Goal: Task Accomplishment & Management: Use online tool/utility

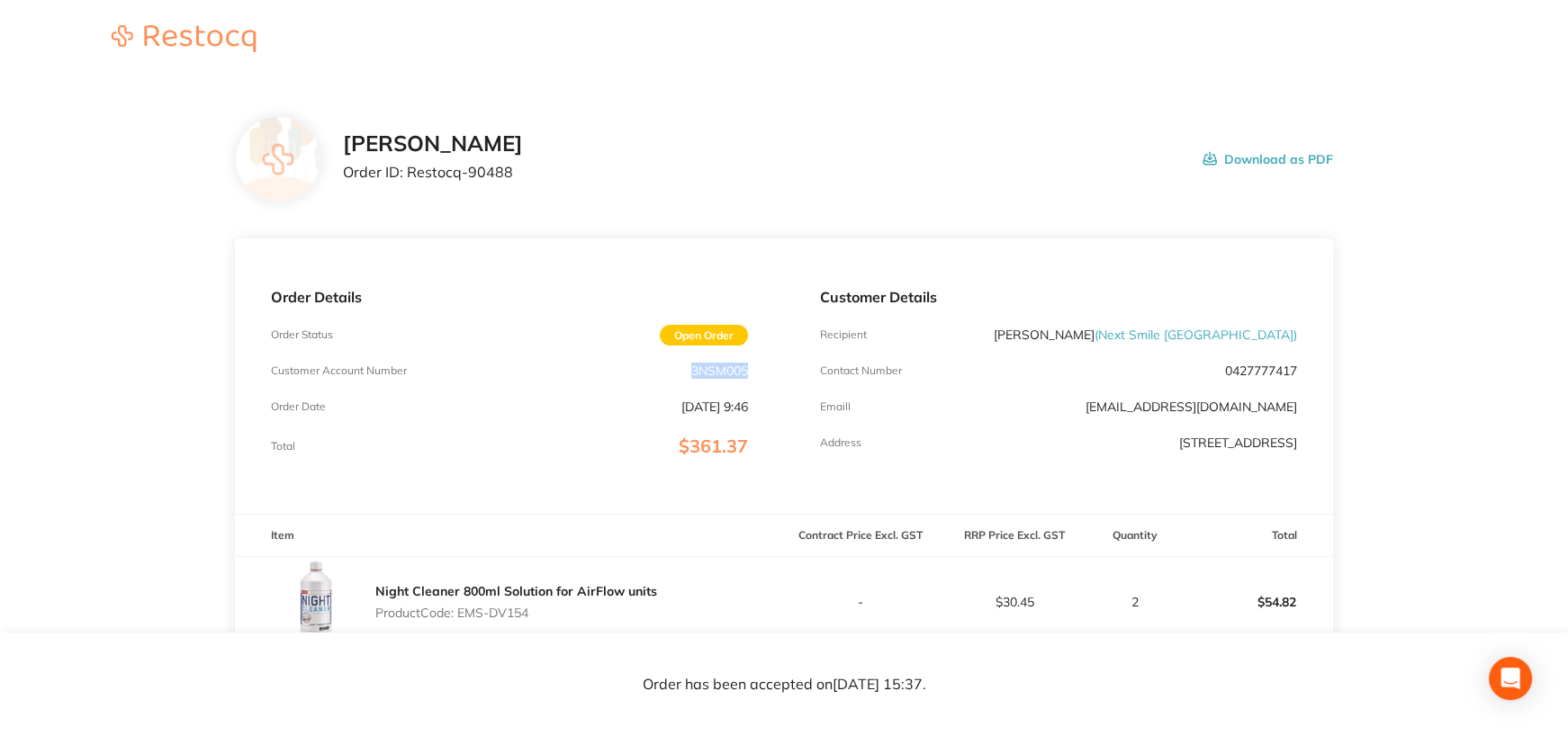
drag, startPoint x: 686, startPoint y: 368, endPoint x: 750, endPoint y: 369, distance: 64.0
click at [750, 369] on div "Order Details Order Status Open Order Customer Account Number 3NSM005 Order Dat…" at bounding box center [509, 375] width 549 height 275
copy p "3NSM005"
click at [498, 353] on div "Order Details Order Status Open Order Customer Account Number 3NSM005 Order Dat…" at bounding box center [509, 375] width 549 height 275
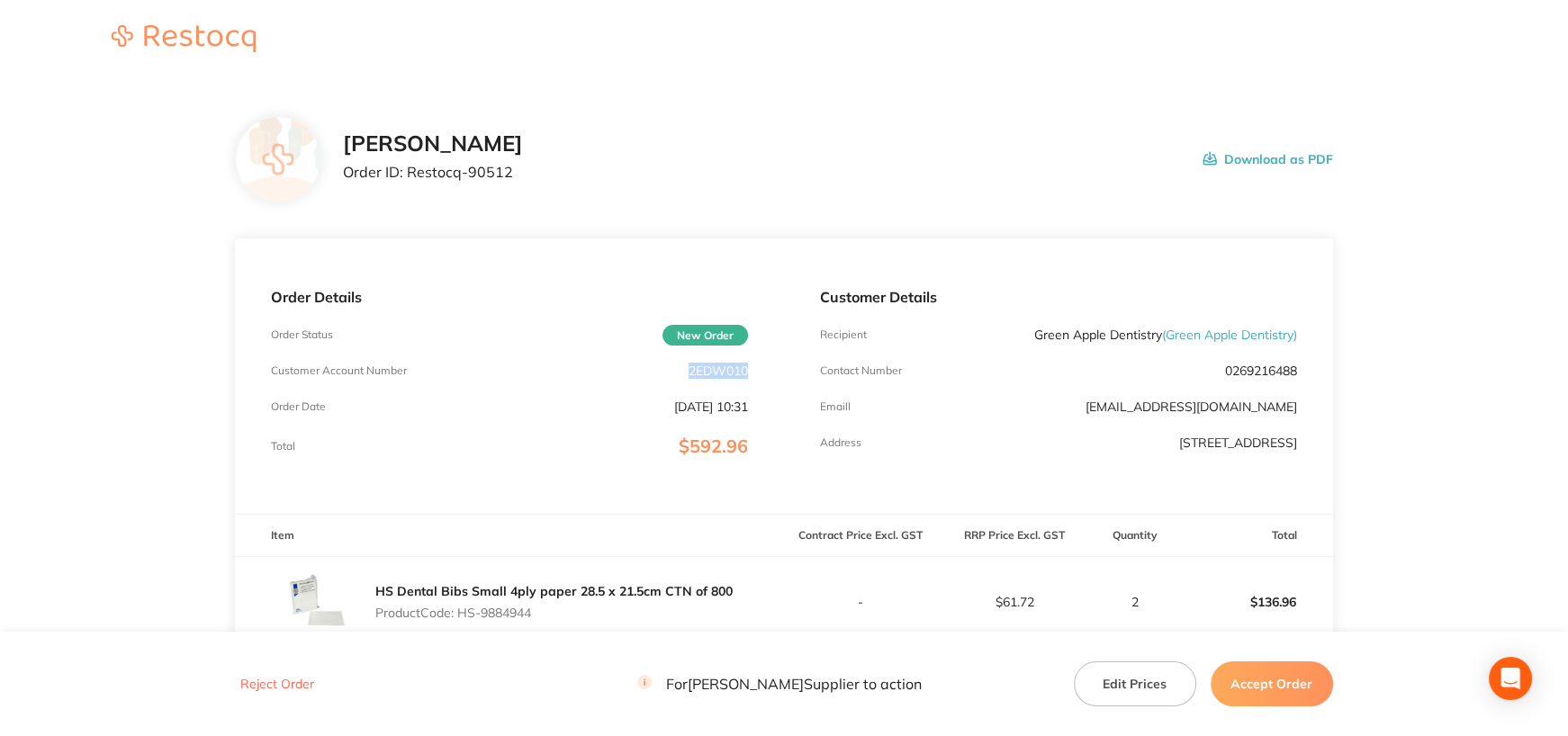
drag, startPoint x: 691, startPoint y: 371, endPoint x: 757, endPoint y: 368, distance: 66.1
click at [756, 368] on div "Order Details Order Status New Order Customer Account Number 2EDW010 Order Date…" at bounding box center [509, 375] width 549 height 275
copy p "2EDW010"
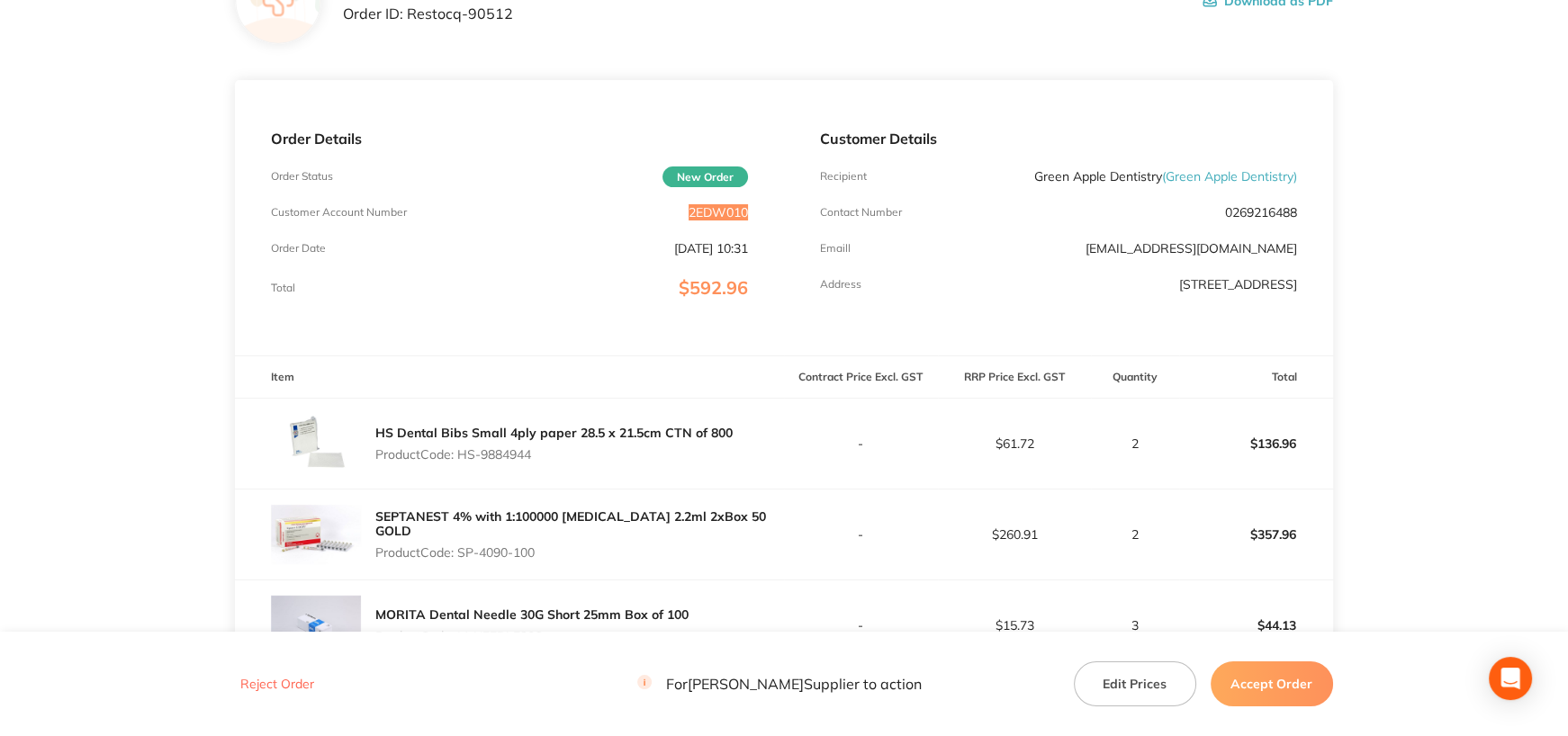
scroll to position [360, 0]
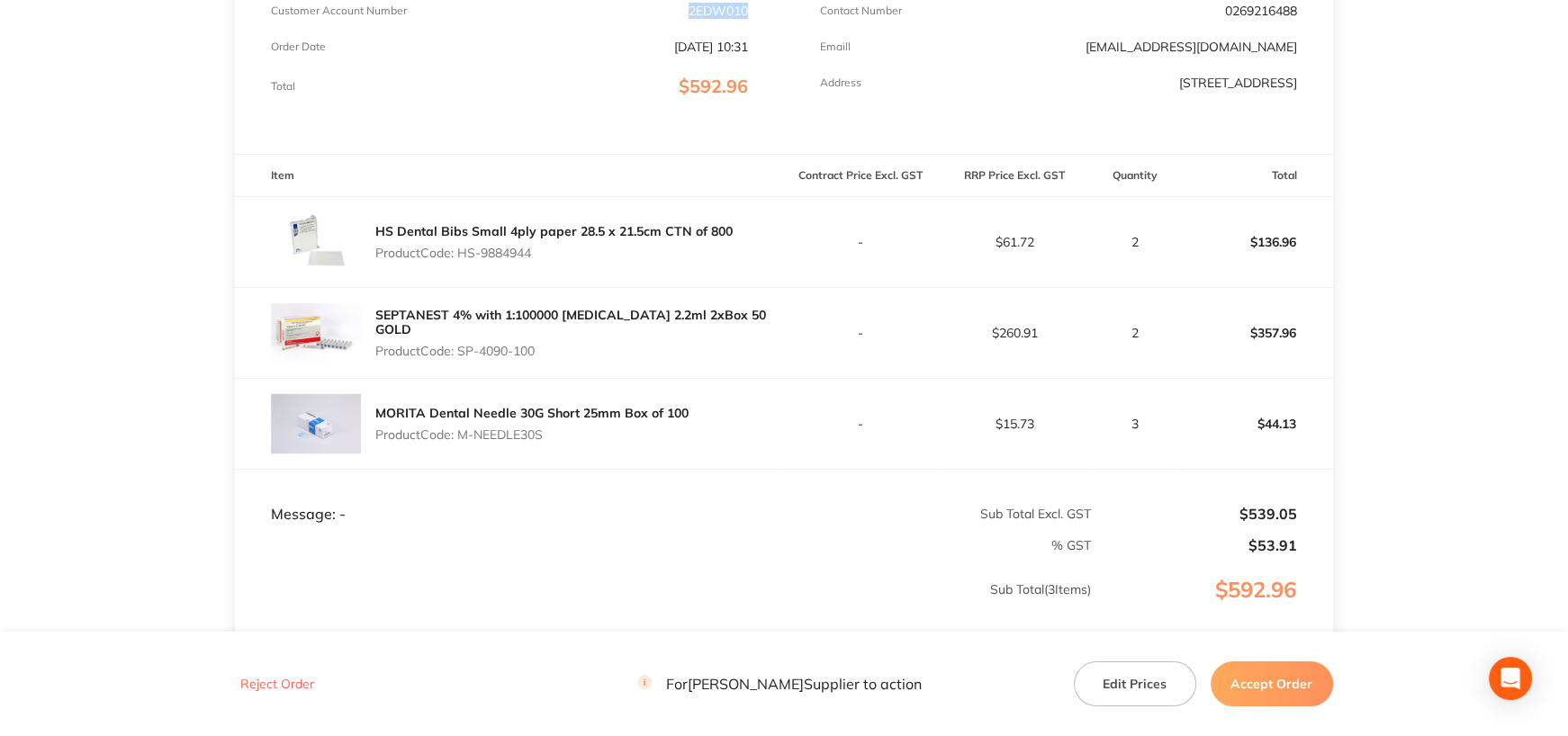
drag, startPoint x: 460, startPoint y: 255, endPoint x: 571, endPoint y: 258, distance: 111.0
click at [571, 258] on p "Product Code: HS-9884944" at bounding box center [554, 253] width 357 height 14
copy p "HS-9884944"
drag, startPoint x: 461, startPoint y: 344, endPoint x: 585, endPoint y: 349, distance: 124.1
click at [585, 349] on p "Product Code: SP-4090-100" at bounding box center [580, 350] width 409 height 14
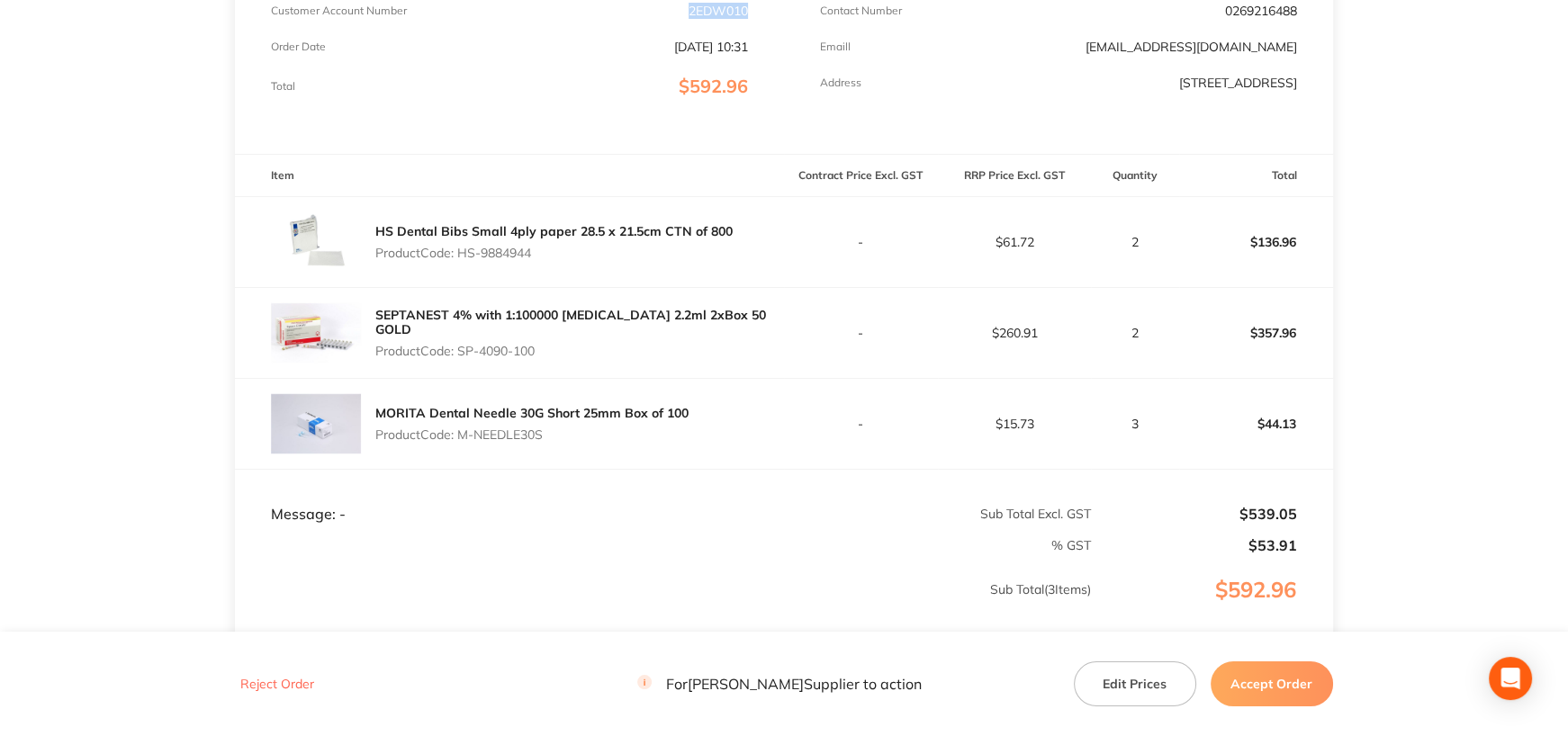
copy p "SP-4090-100"
drag, startPoint x: 460, startPoint y: 432, endPoint x: 558, endPoint y: 431, distance: 98.0
click at [558, 431] on p "Product Code: M-NEEDLE30S" at bounding box center [532, 434] width 314 height 14
copy p "M-NEEDLE30S"
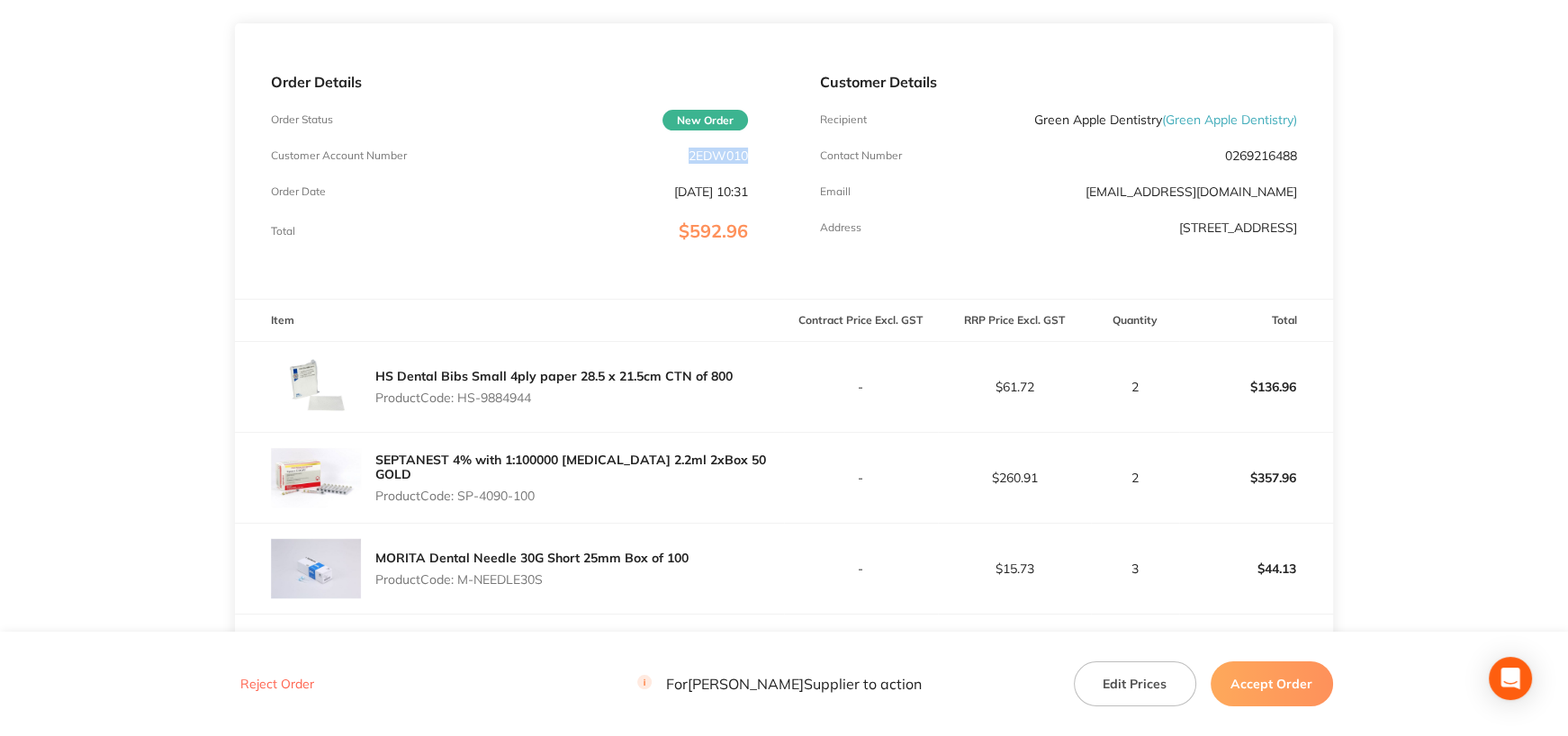
scroll to position [0, 0]
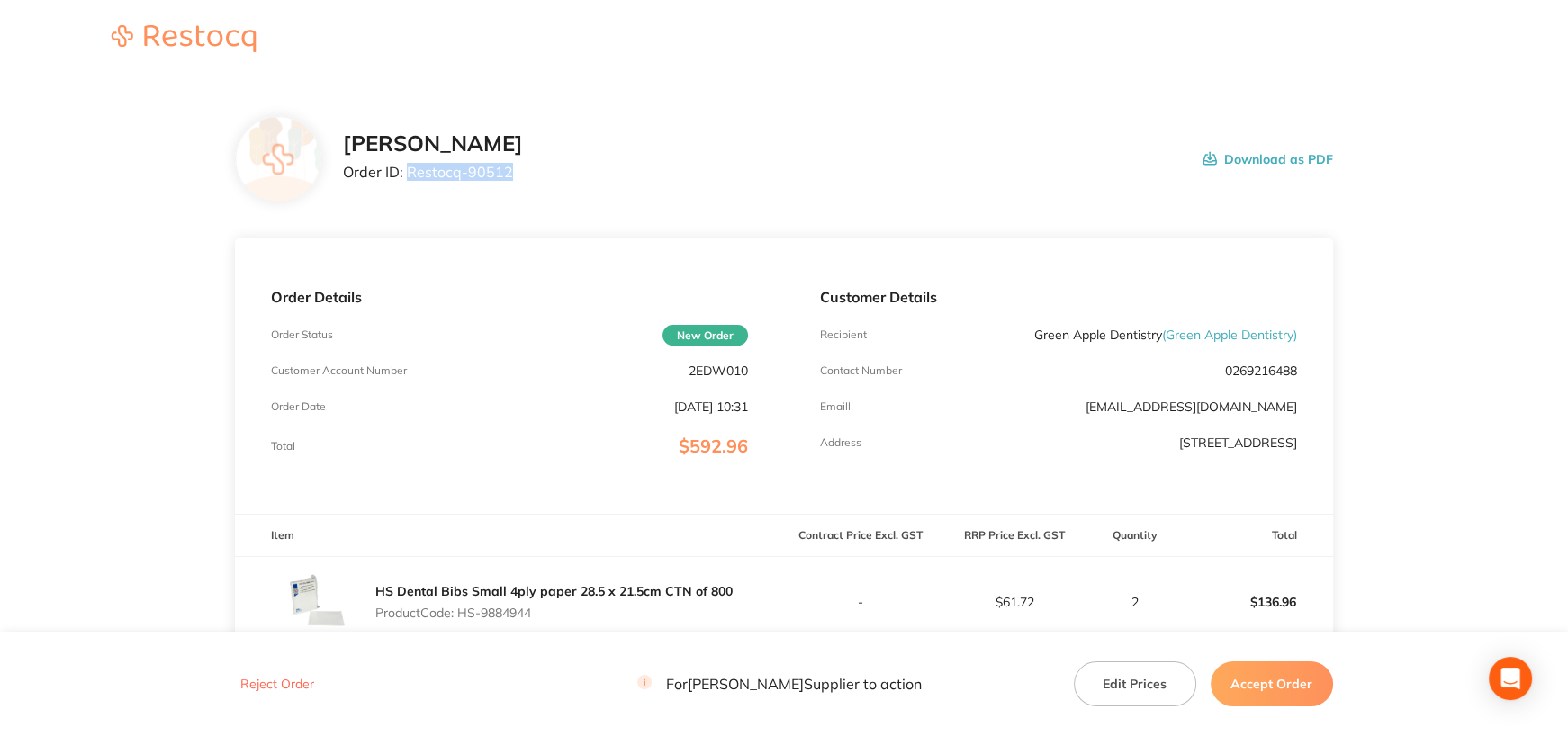
drag, startPoint x: 410, startPoint y: 172, endPoint x: 564, endPoint y: 211, distance: 158.9
click at [558, 172] on div "Henry Schein Halas Order ID: Restocq- 90512 Download as PDF" at bounding box center [837, 159] width 989 height 56
copy p "Restocq- 90512"
click at [1249, 680] on button "Accept Order" at bounding box center [1272, 684] width 123 height 45
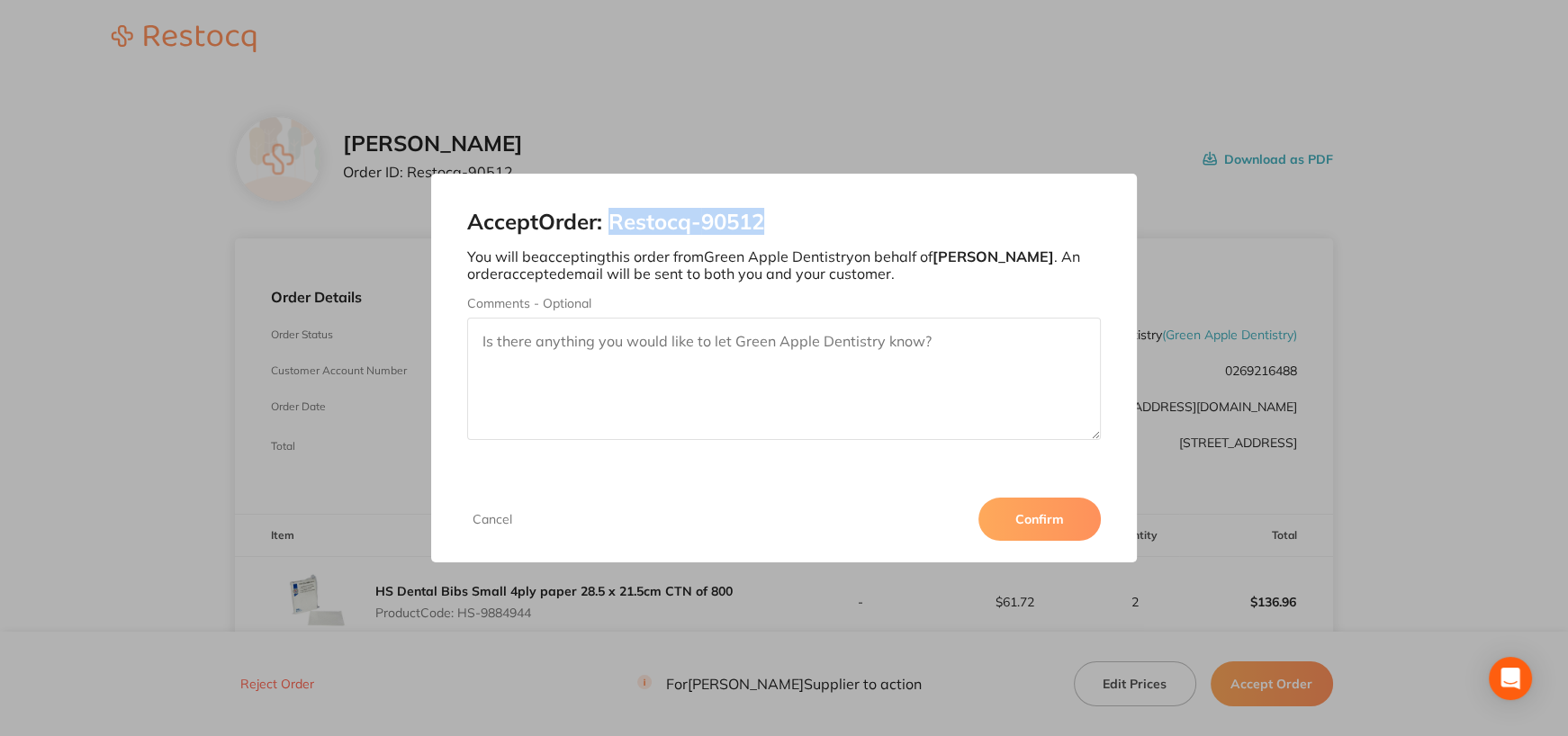
drag, startPoint x: 616, startPoint y: 222, endPoint x: 848, endPoint y: 223, distance: 232.0
click at [848, 223] on h2 "Accept Order: Restocq- 90512" at bounding box center [784, 222] width 634 height 25
copy h2 "Restocq- 90512"
click at [1071, 484] on div "Cancel Confirm" at bounding box center [784, 520] width 705 height 87
click at [1048, 515] on button "Confirm" at bounding box center [1039, 519] width 123 height 43
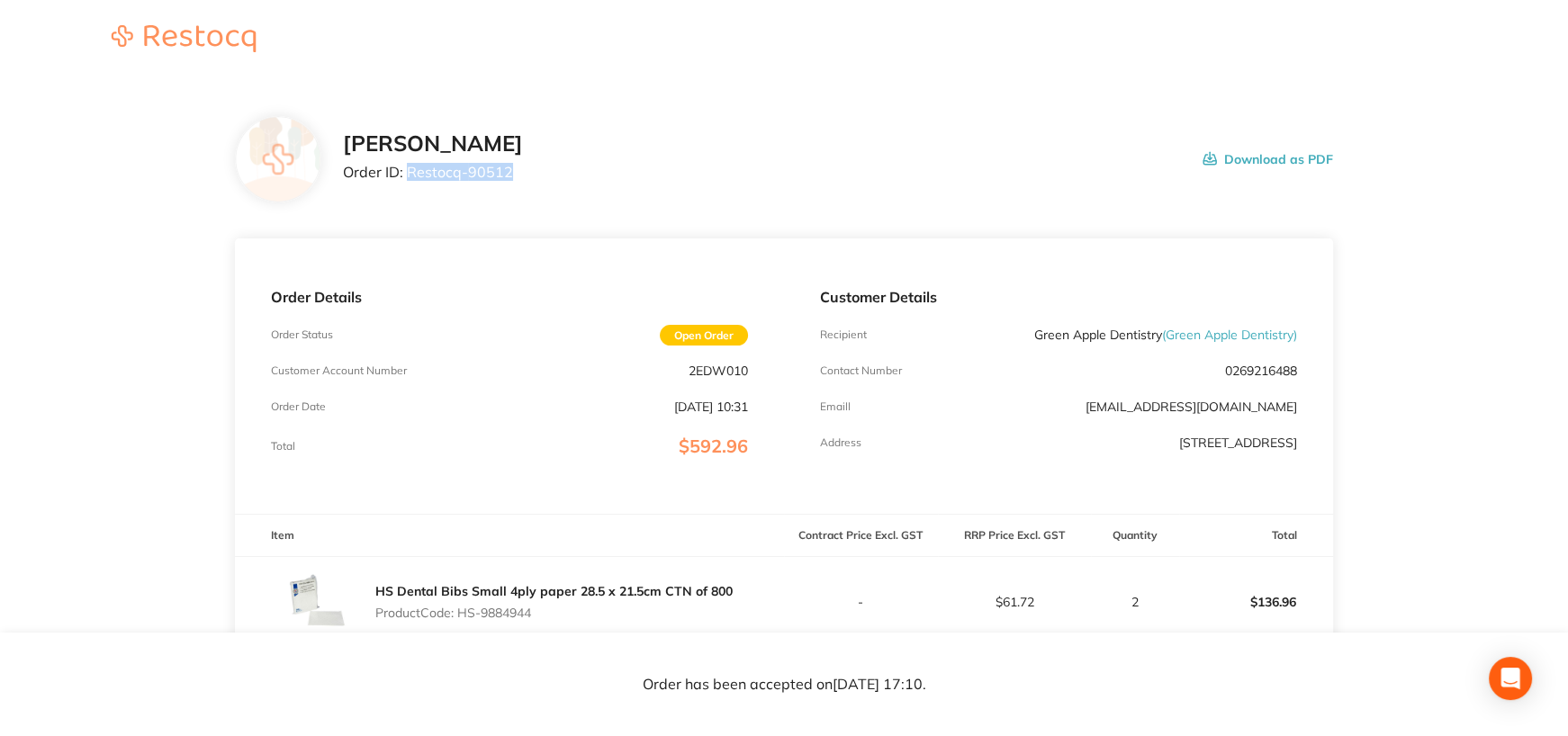
drag, startPoint x: 410, startPoint y: 170, endPoint x: 558, endPoint y: 168, distance: 148.0
click at [558, 168] on div "Henry Schein Halas Order ID: Restocq- 90512 Download as PDF" at bounding box center [837, 159] width 989 height 56
copy p "Restocq- 90512"
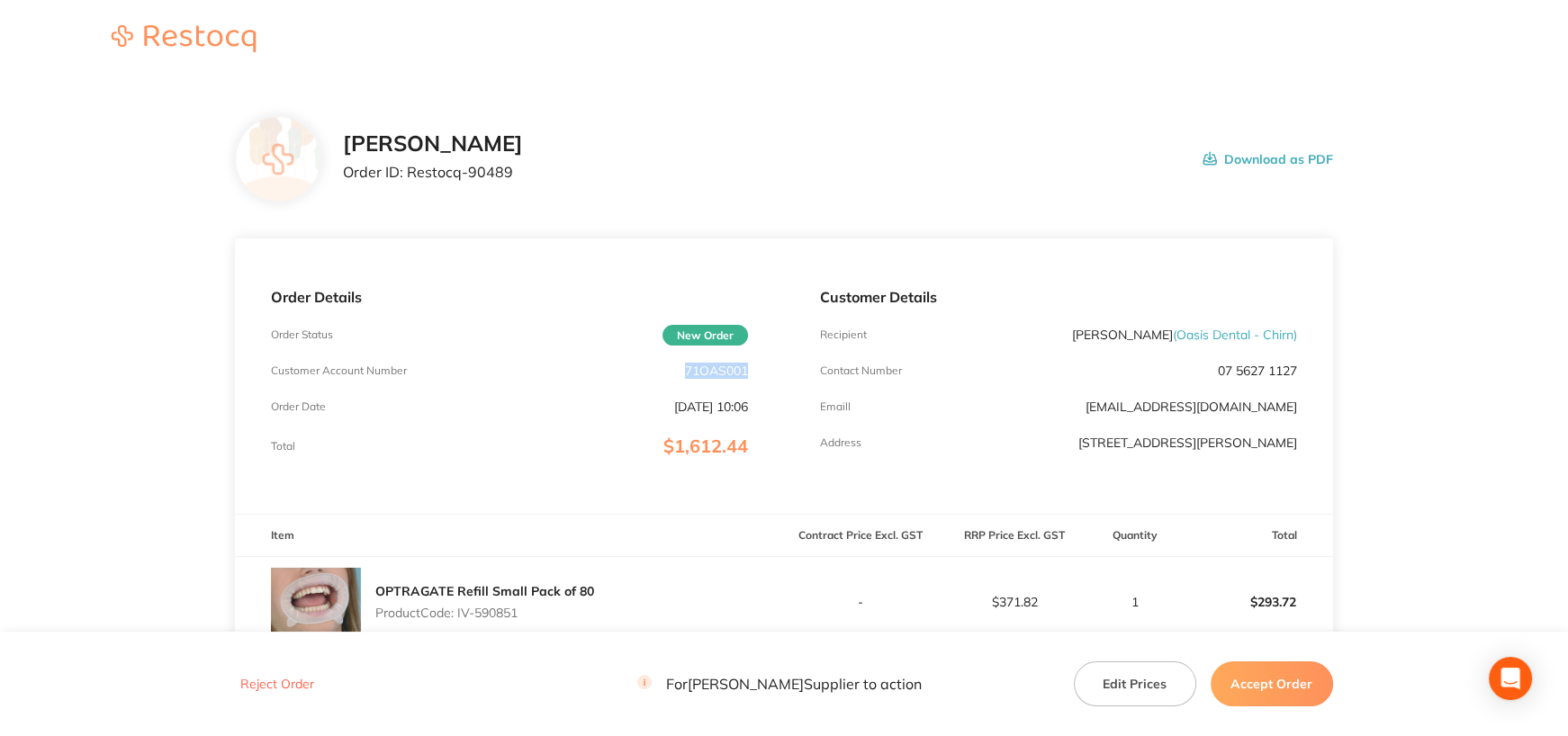
drag, startPoint x: 685, startPoint y: 369, endPoint x: 779, endPoint y: 365, distance: 94.1
click at [779, 365] on div "Order Details Order Status New Order Customer Account Number 71OAS001 Order Dat…" at bounding box center [509, 375] width 549 height 275
copy p "71OAS001"
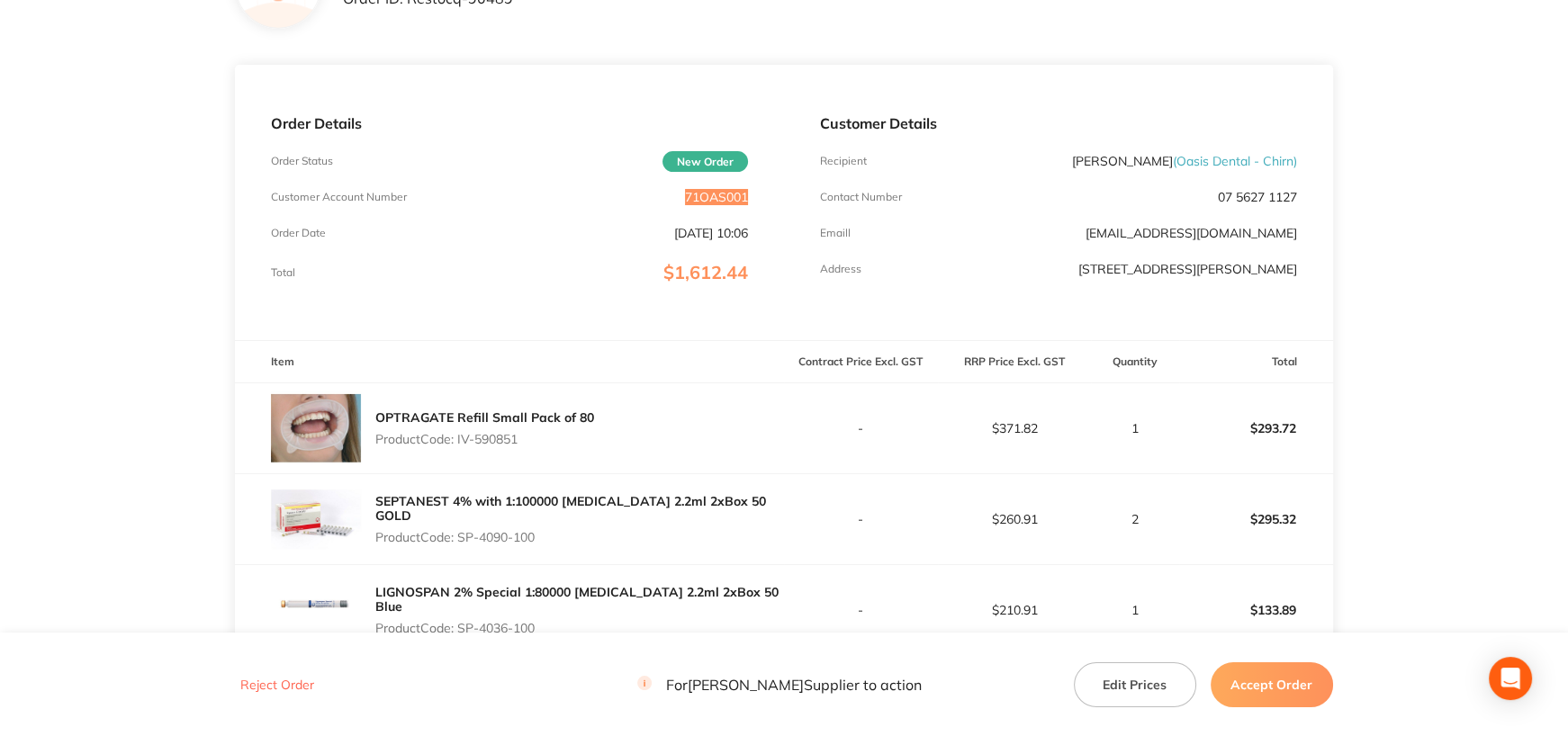
scroll to position [180, 0]
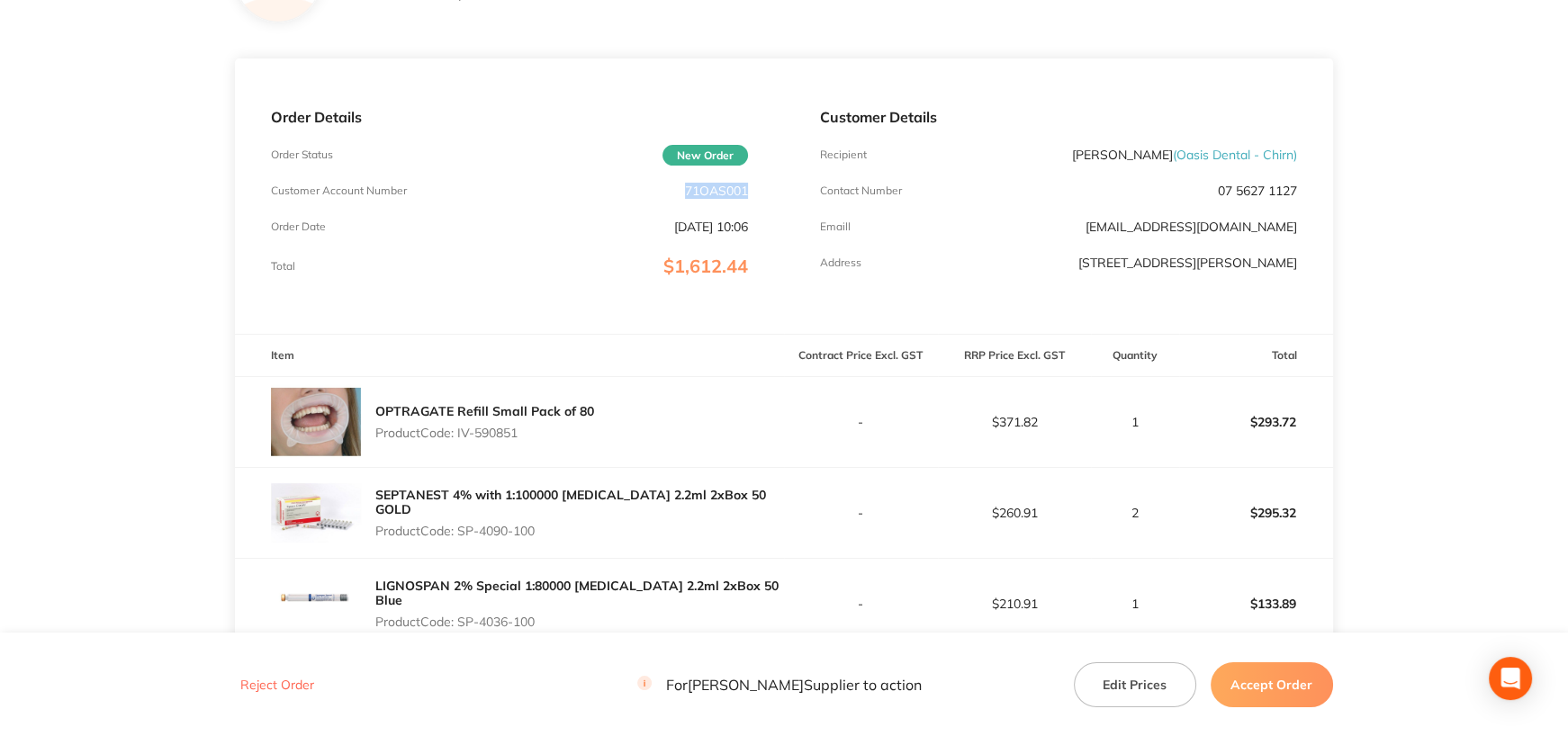
drag, startPoint x: 462, startPoint y: 428, endPoint x: 554, endPoint y: 427, distance: 92.0
click at [554, 427] on p "Product Code: IV-590851" at bounding box center [484, 432] width 219 height 14
click at [466, 425] on p "Product Code: IV-590851" at bounding box center [484, 432] width 219 height 14
drag, startPoint x: 460, startPoint y: 430, endPoint x: 575, endPoint y: 430, distance: 115.0
click at [575, 430] on p "Product Code: IV-590851" at bounding box center [484, 432] width 219 height 14
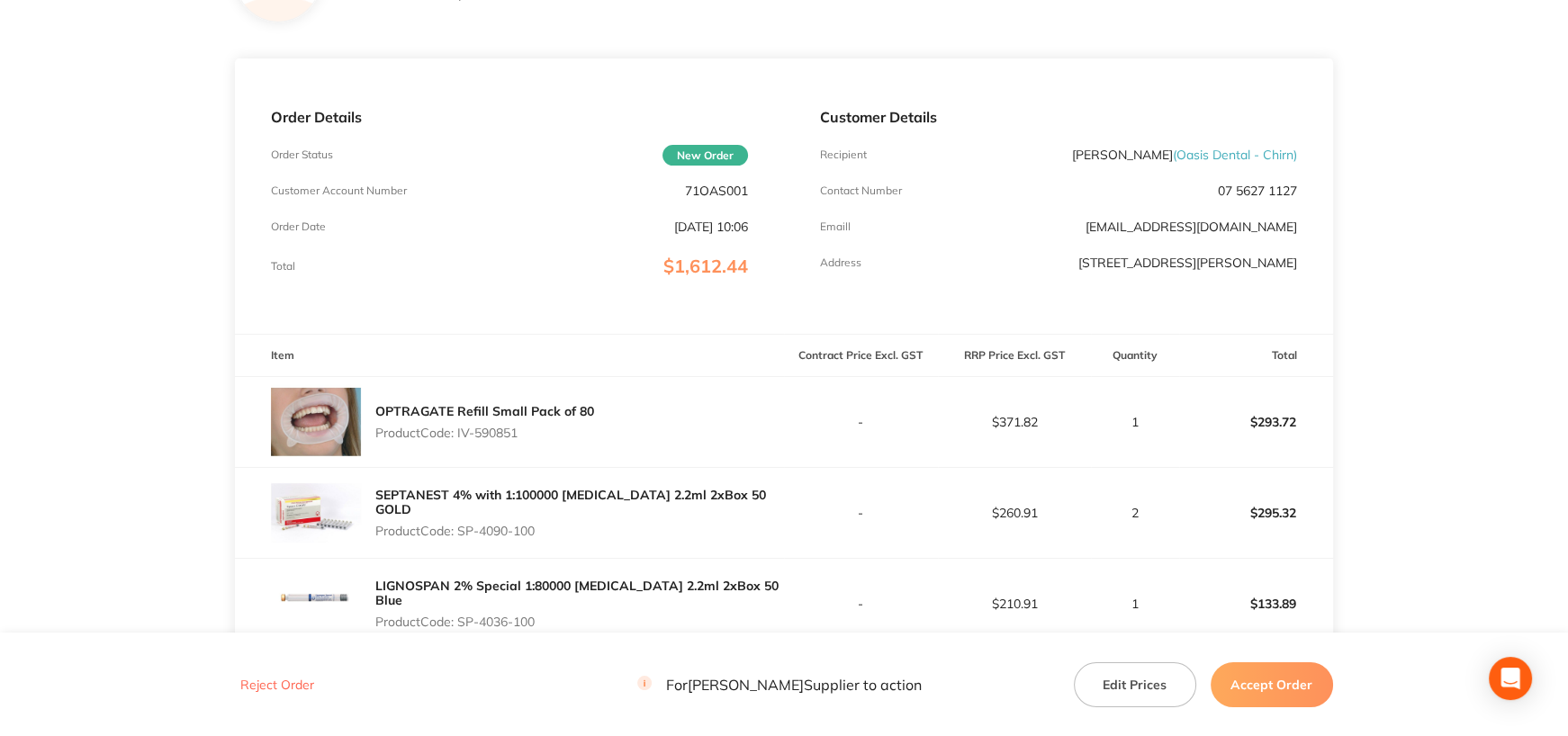
copy p "IV-590851"
drag, startPoint x: 463, startPoint y: 521, endPoint x: 591, endPoint y: 521, distance: 128.0
click at [591, 524] on p "Product Code: SP-4090-100" at bounding box center [580, 531] width 409 height 14
copy p "SP-4090-100"
click at [1261, 506] on p "$295.32" at bounding box center [1256, 512] width 152 height 43
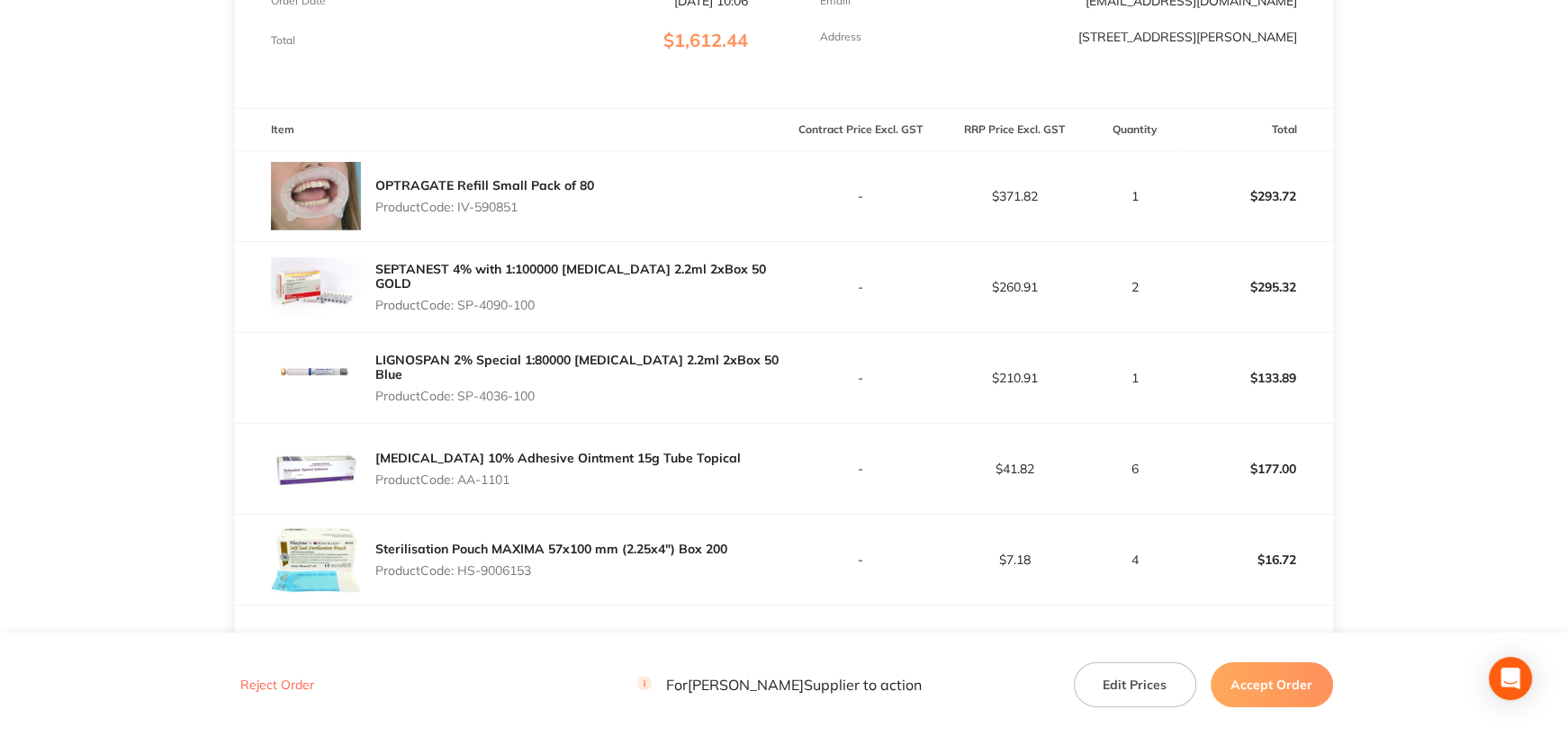
scroll to position [450, 0]
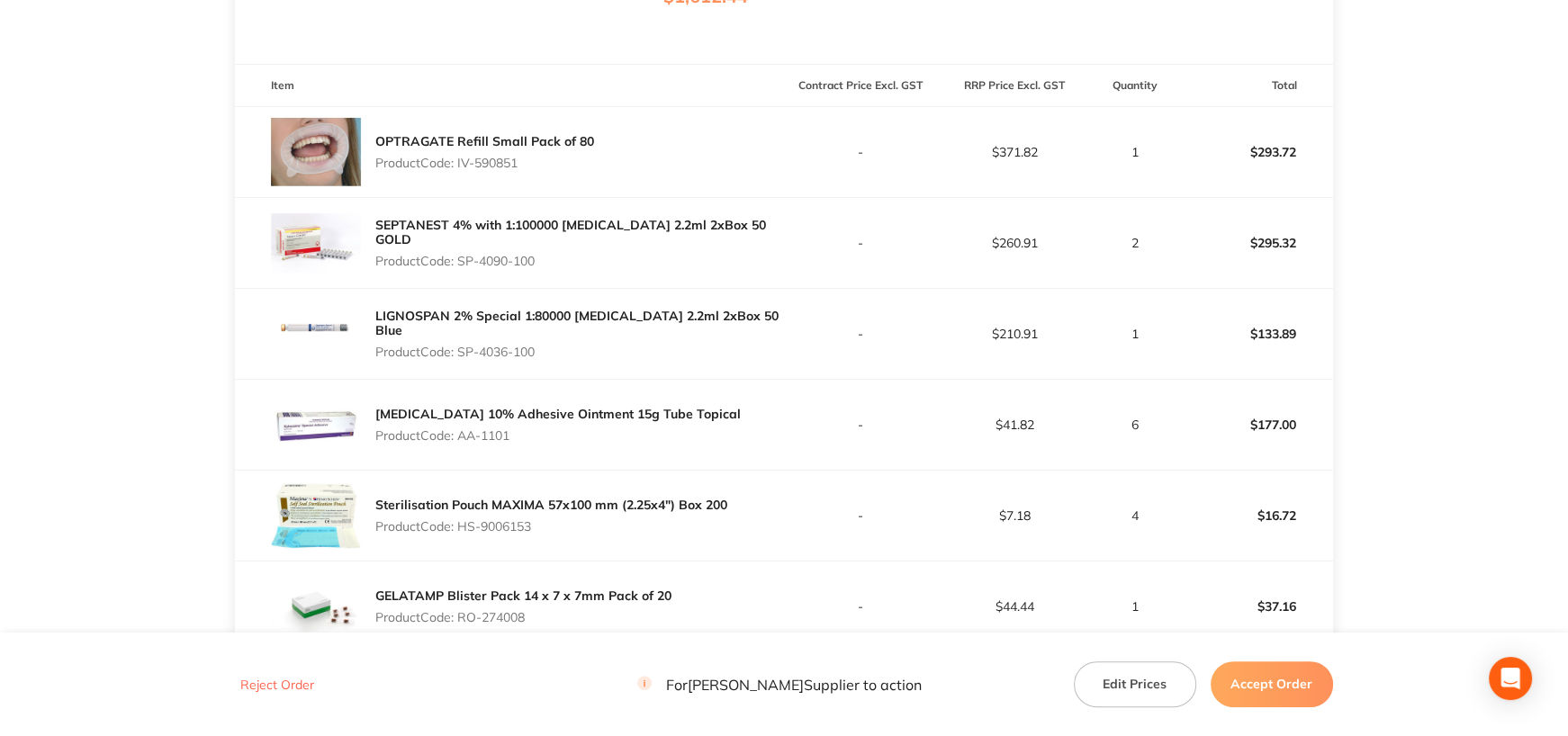
drag, startPoint x: 458, startPoint y: 344, endPoint x: 575, endPoint y: 342, distance: 117.0
click at [575, 344] on p "Product Code: SP-4036-100" at bounding box center [580, 351] width 409 height 14
click at [538, 344] on p "Product Code: SP-4036-100" at bounding box center [580, 351] width 409 height 14
drag, startPoint x: 462, startPoint y: 347, endPoint x: 555, endPoint y: 345, distance: 93.0
click at [555, 345] on p "Product Code: SP-4036-100" at bounding box center [580, 351] width 409 height 14
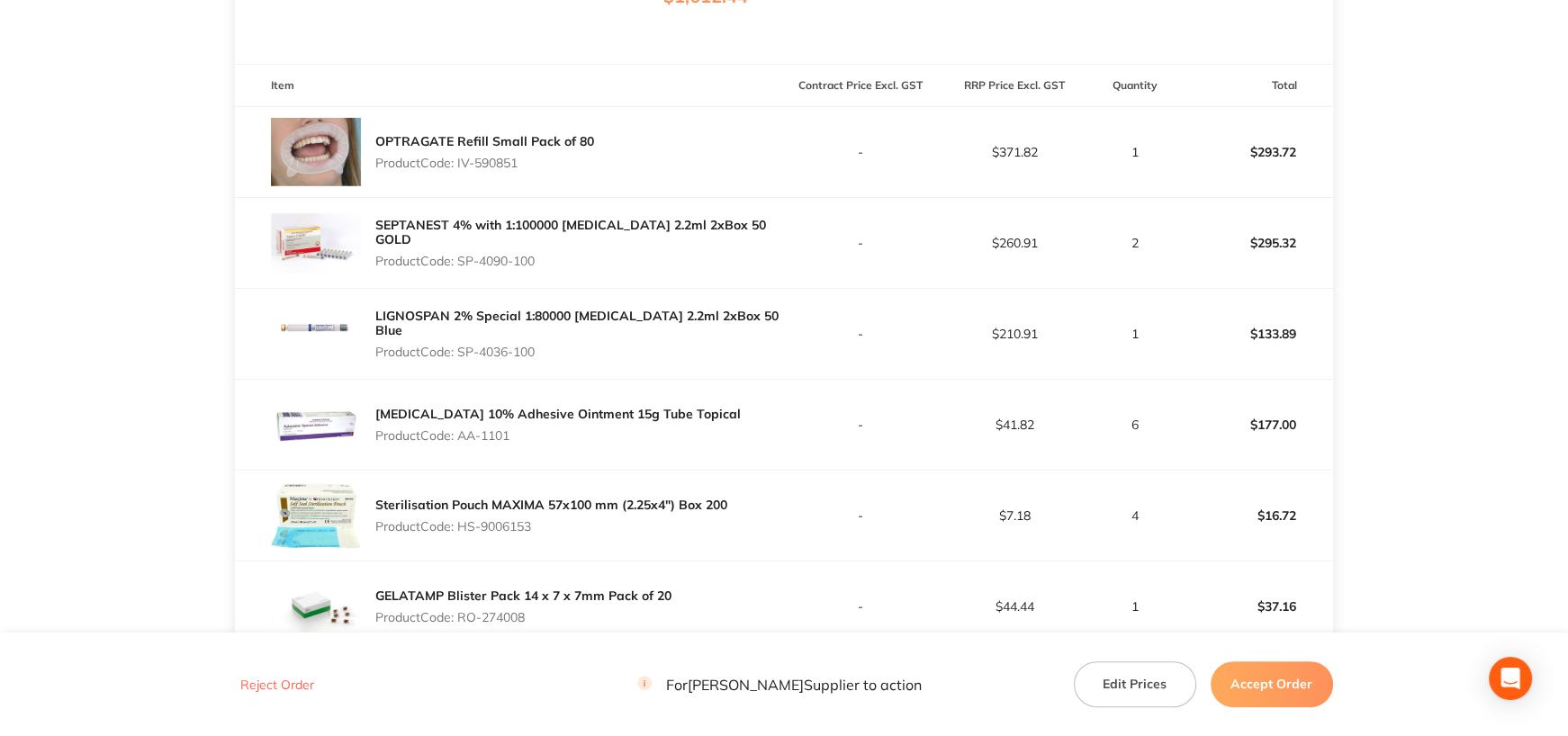
drag, startPoint x: 459, startPoint y: 433, endPoint x: 541, endPoint y: 434, distance: 82.0
click at [541, 434] on p "Product Code: AA-1101" at bounding box center [558, 435] width 366 height 14
copy p "AA-1101"
drag, startPoint x: 462, startPoint y: 526, endPoint x: 585, endPoint y: 519, distance: 123.2
click at [585, 519] on p "Product Code: HS-9006153" at bounding box center [551, 526] width 352 height 14
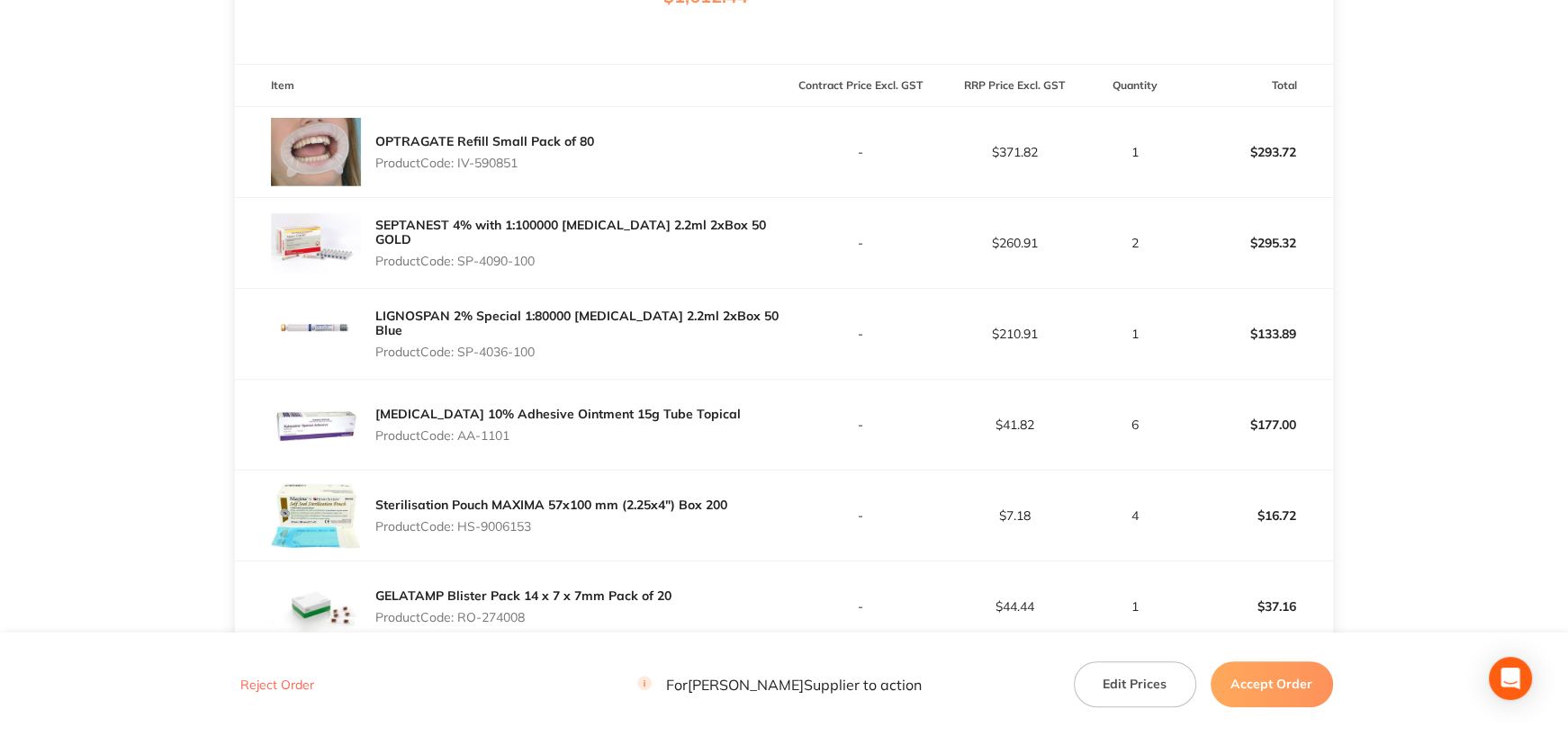
copy p "HS-9006153"
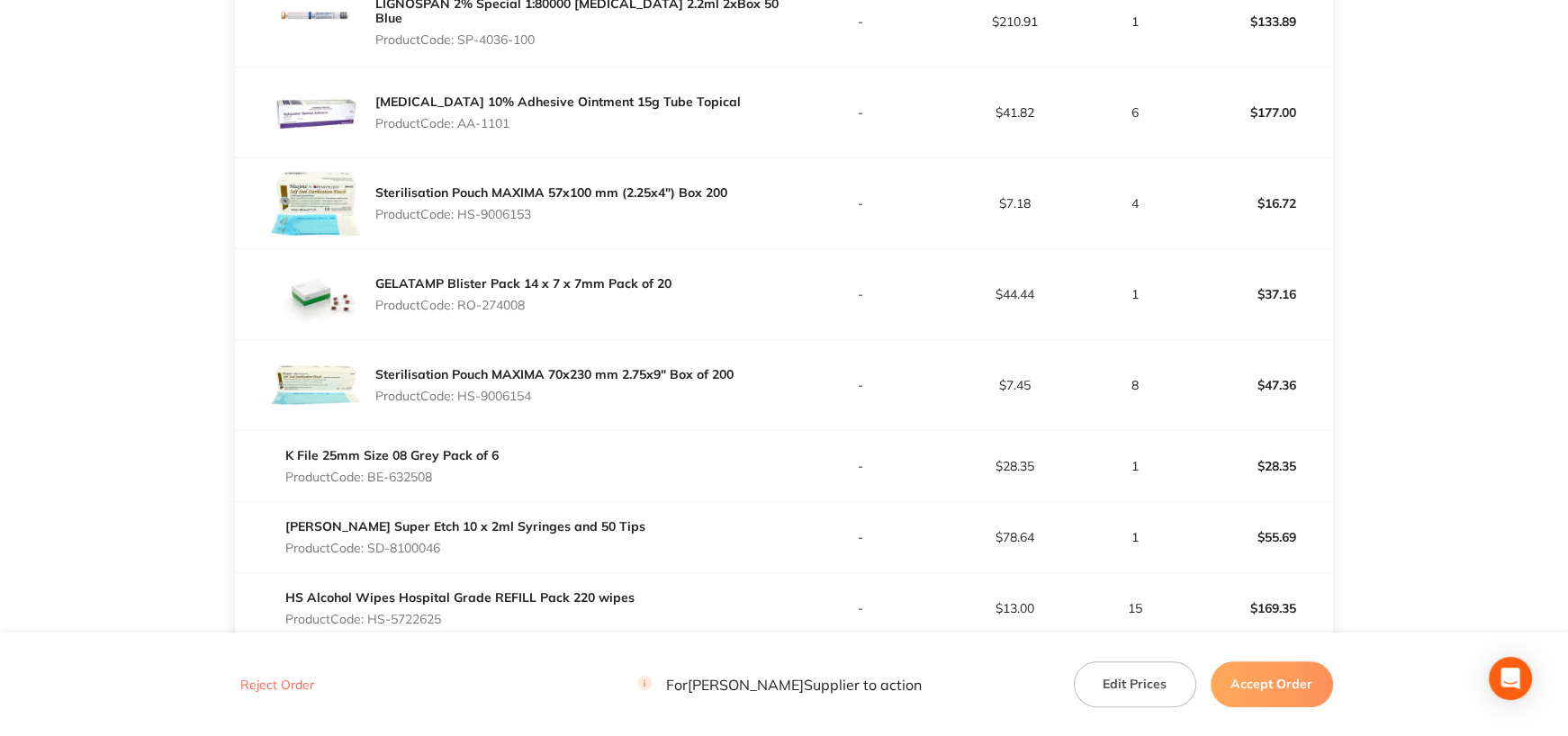
scroll to position [810, 0]
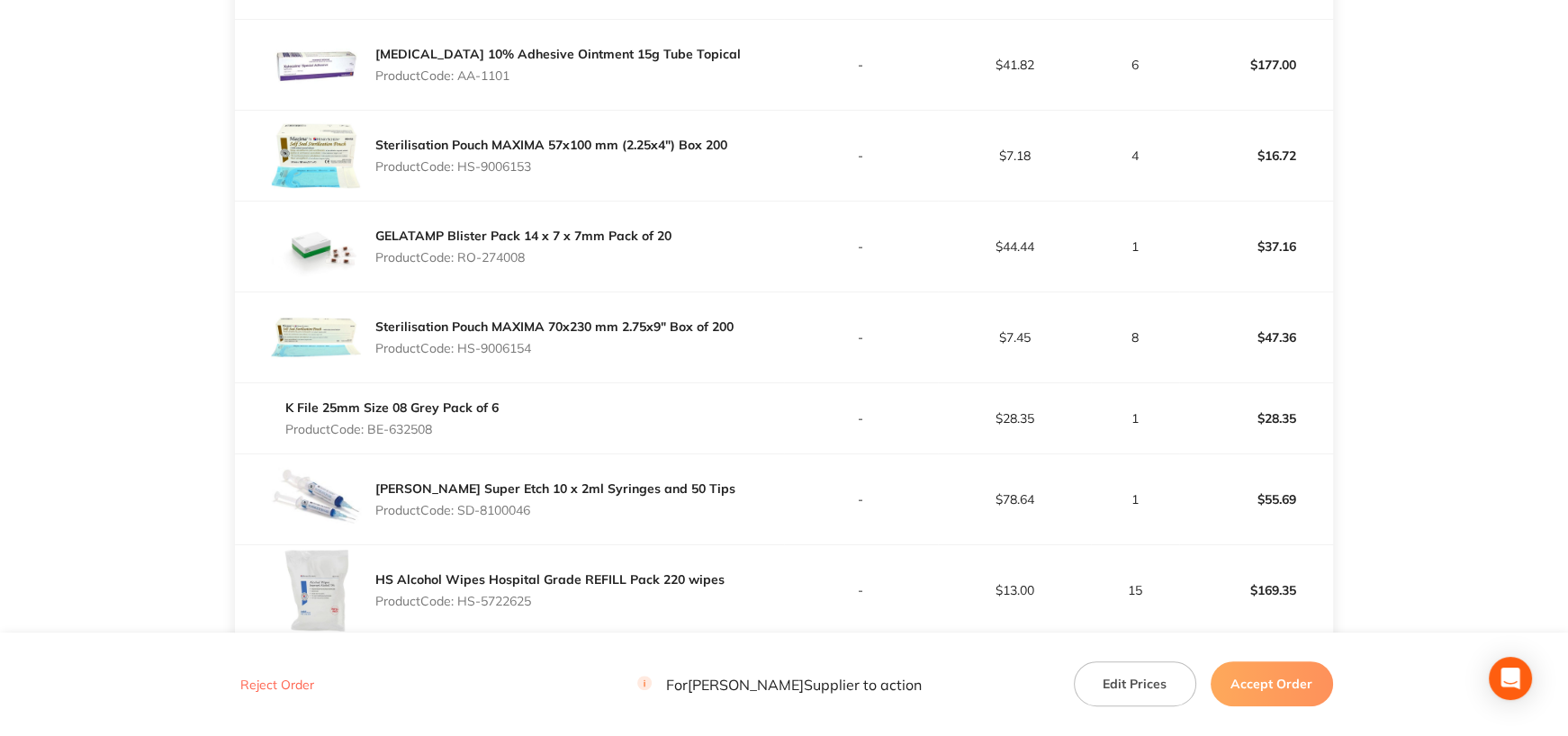
drag, startPoint x: 459, startPoint y: 259, endPoint x: 542, endPoint y: 259, distance: 83.0
click at [542, 259] on p "Product Code: RO-274008" at bounding box center [523, 257] width 296 height 14
copy p "RO-274008"
drag, startPoint x: 460, startPoint y: 348, endPoint x: 567, endPoint y: 345, distance: 107.0
click at [567, 345] on p "Product Code: HS-9006154" at bounding box center [554, 348] width 358 height 14
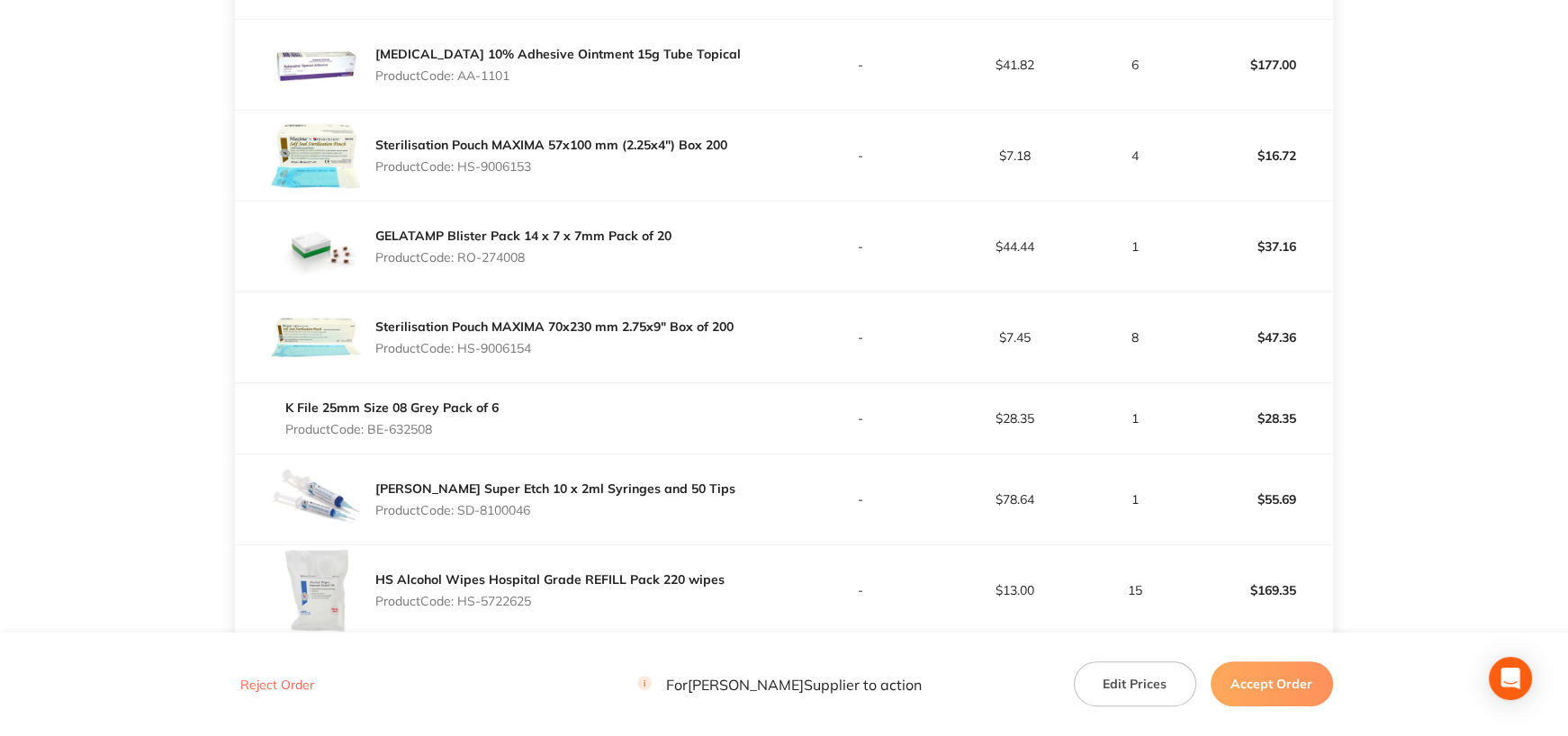
copy p "HS-9006154"
drag, startPoint x: 371, startPoint y: 431, endPoint x: 449, endPoint y: 428, distance: 78.1
click at [449, 428] on p "Product Code: BE-632508" at bounding box center [392, 429] width 213 height 14
copy p "BE-632508"
drag, startPoint x: 462, startPoint y: 509, endPoint x: 551, endPoint y: 510, distance: 89.0
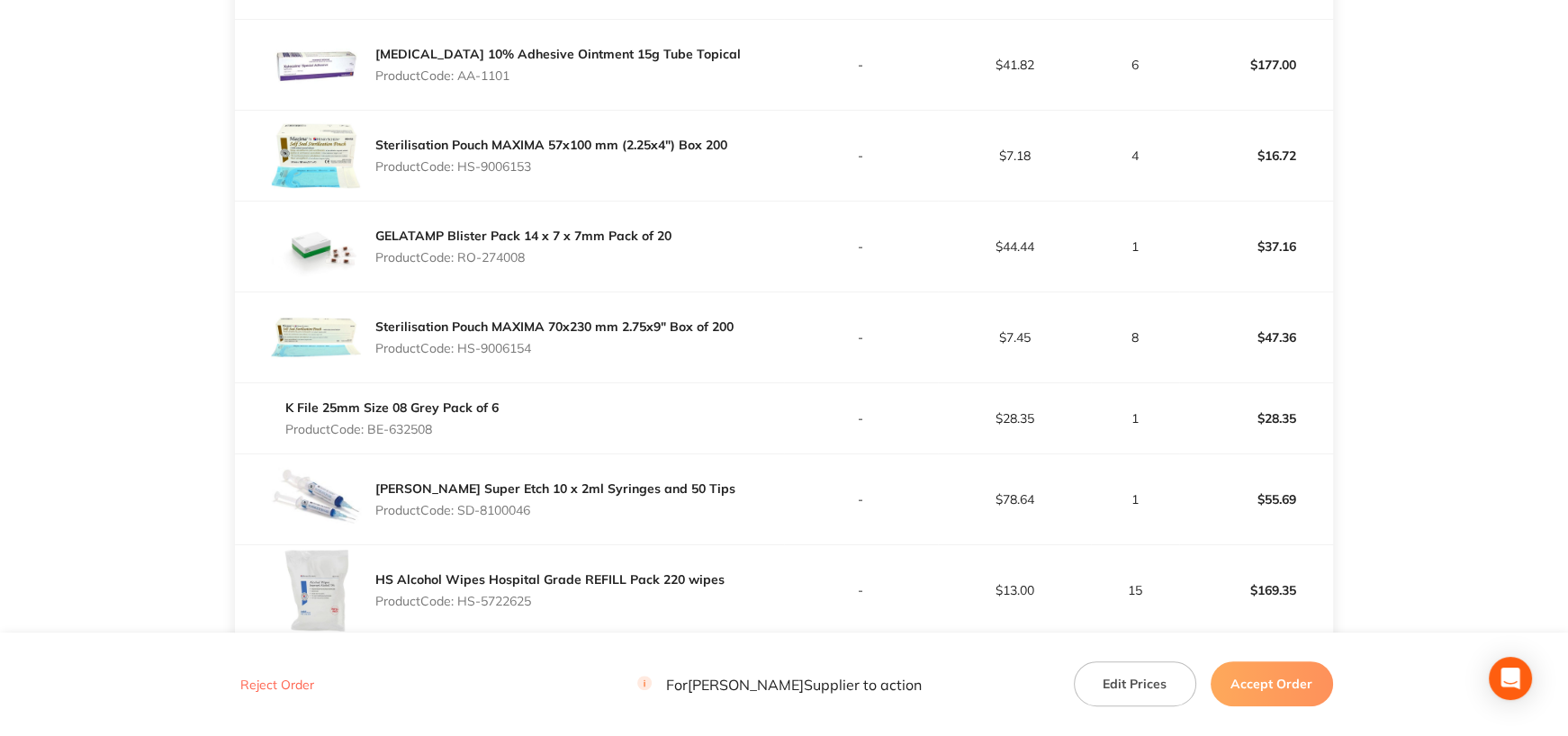
click at [551, 510] on p "Product Code: SD-8100046" at bounding box center [555, 510] width 360 height 14
copy p "SD-8100046"
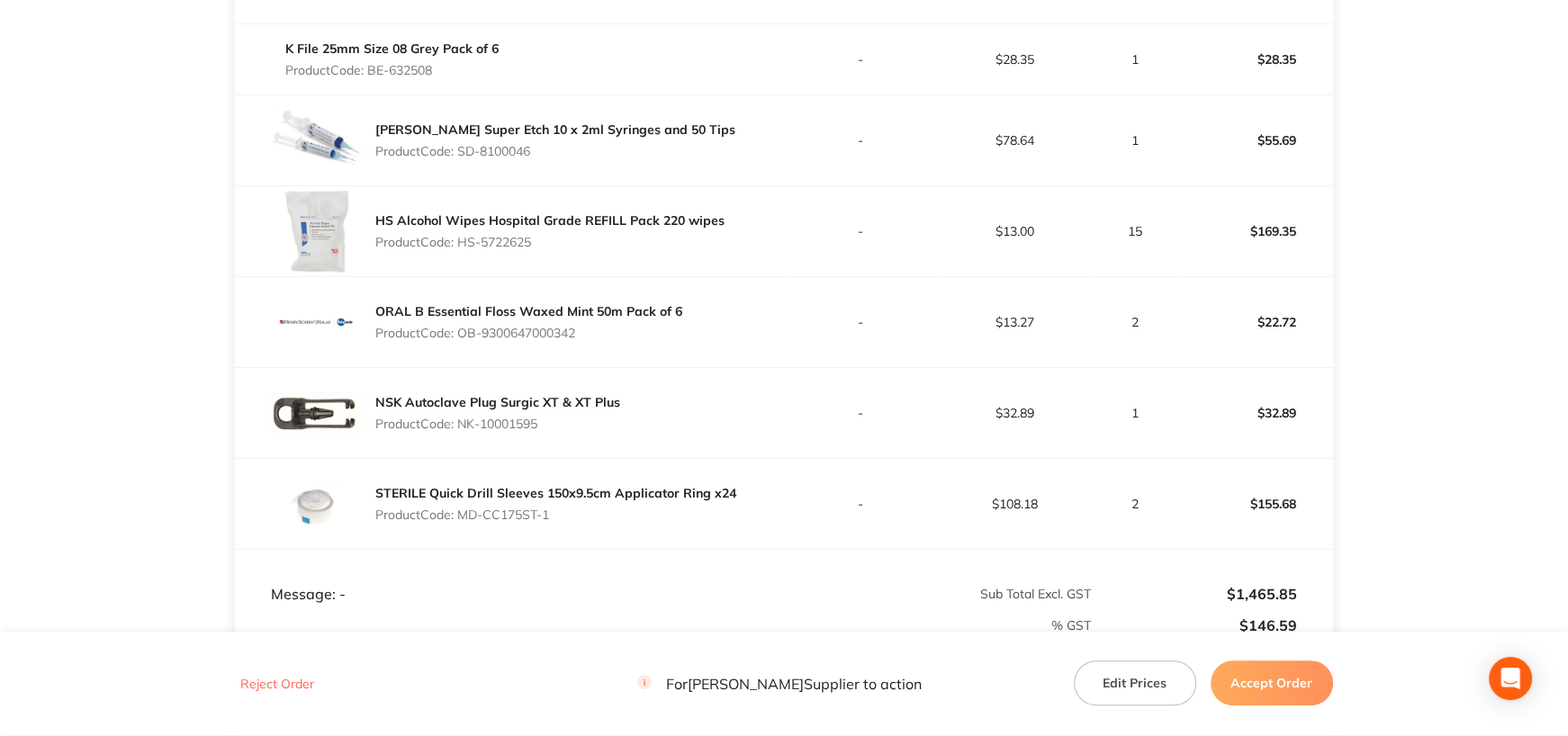
scroll to position [1170, 0]
drag, startPoint x: 460, startPoint y: 238, endPoint x: 597, endPoint y: 234, distance: 137.1
click at [597, 234] on p "Product Code: HS-5722625" at bounding box center [550, 241] width 349 height 14
copy p "HS-5722625"
drag, startPoint x: 462, startPoint y: 331, endPoint x: 678, endPoint y: 417, distance: 232.5
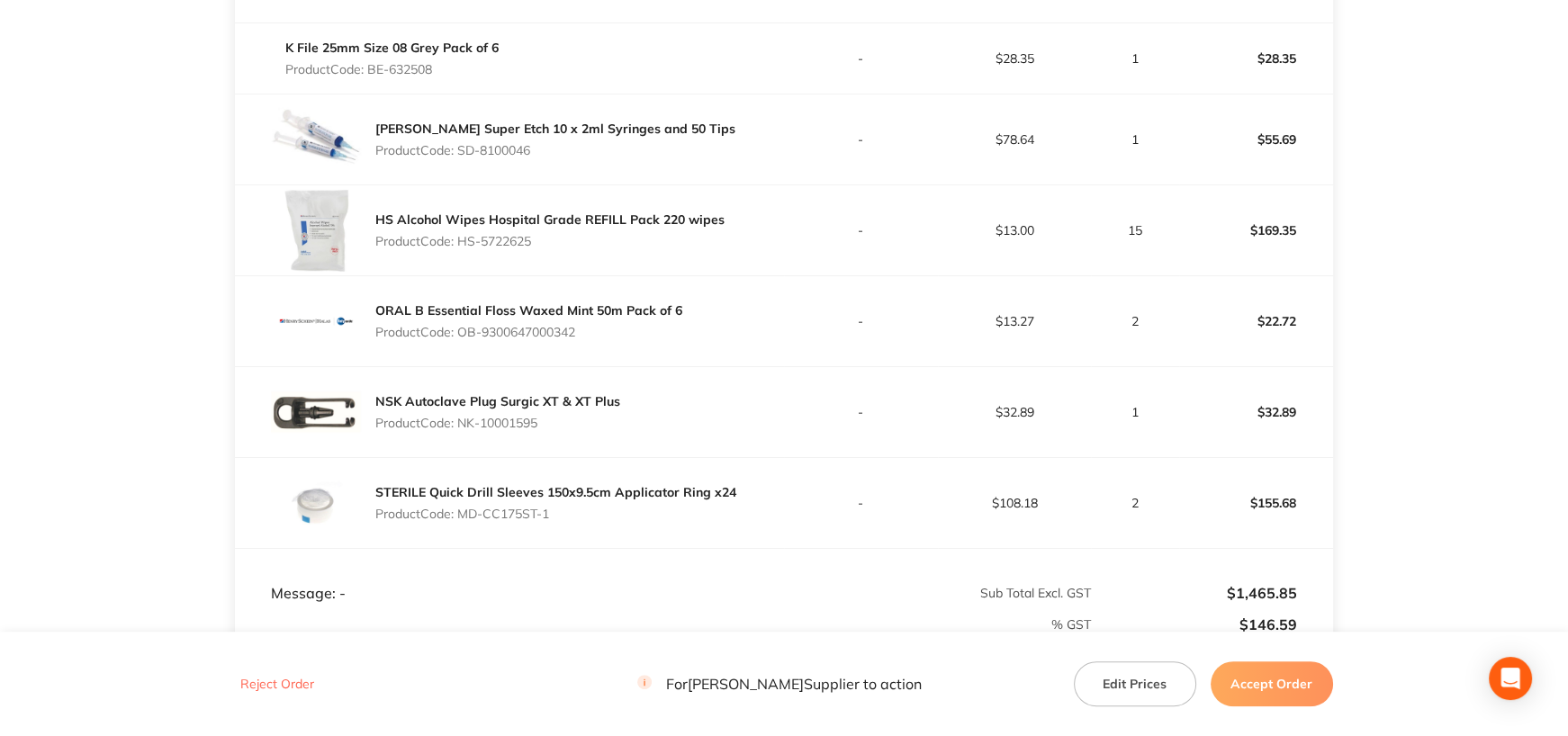
click at [624, 338] on div "ORAL B Essential Floss Waxed Mint 50m Pack of 6 Product Code: OB-9300647000342" at bounding box center [529, 321] width 307 height 50
drag, startPoint x: 462, startPoint y: 419, endPoint x: 596, endPoint y: 419, distance: 134.0
click at [596, 419] on p "Product Code: NK-10001595" at bounding box center [498, 423] width 245 height 14
drag, startPoint x: 462, startPoint y: 513, endPoint x: 597, endPoint y: 504, distance: 135.3
click at [597, 504] on div "STERILE Quick Drill Sleeves 150x9.5cm Applicator Ring x24 Product Code: MD-CC17…" at bounding box center [556, 503] width 361 height 50
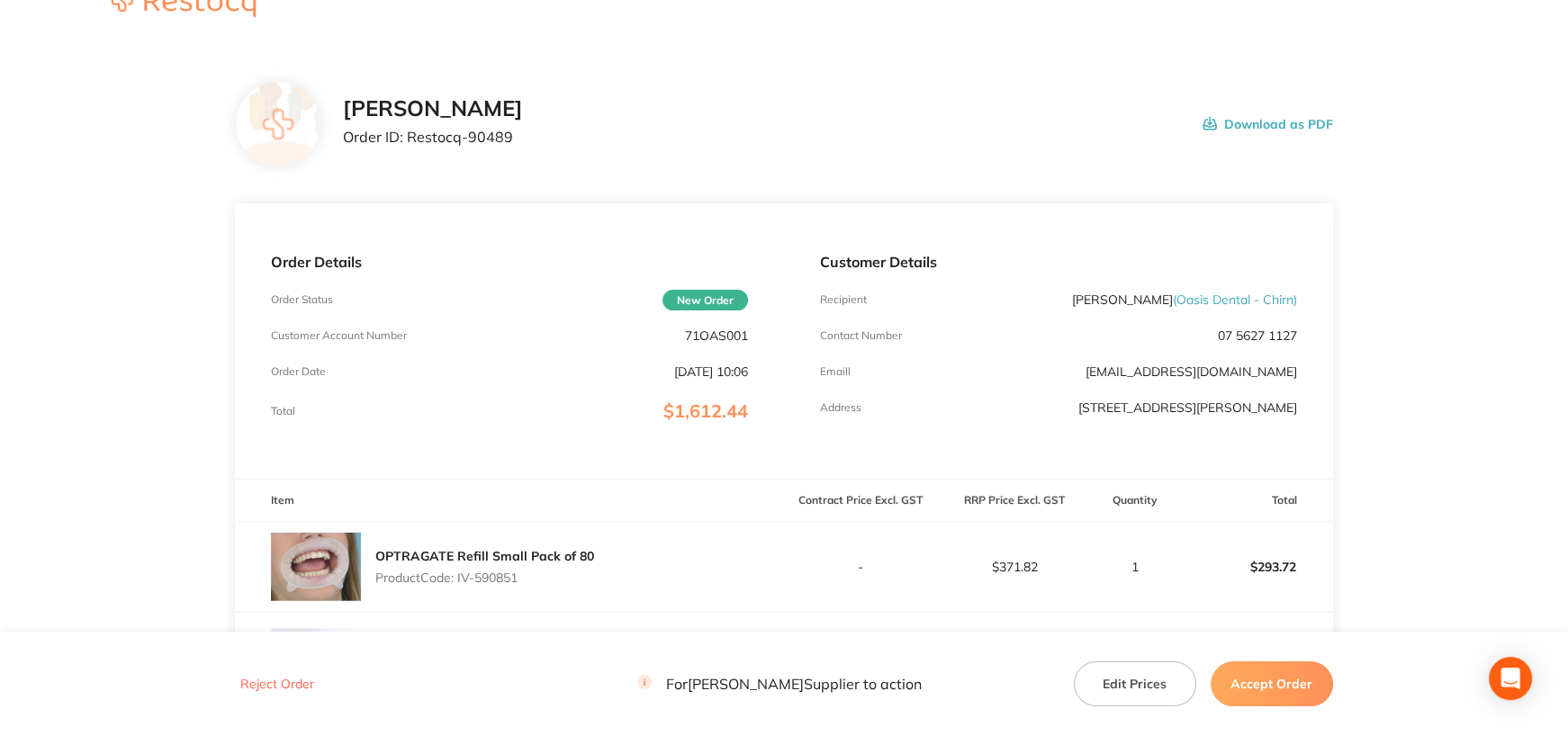
scroll to position [0, 0]
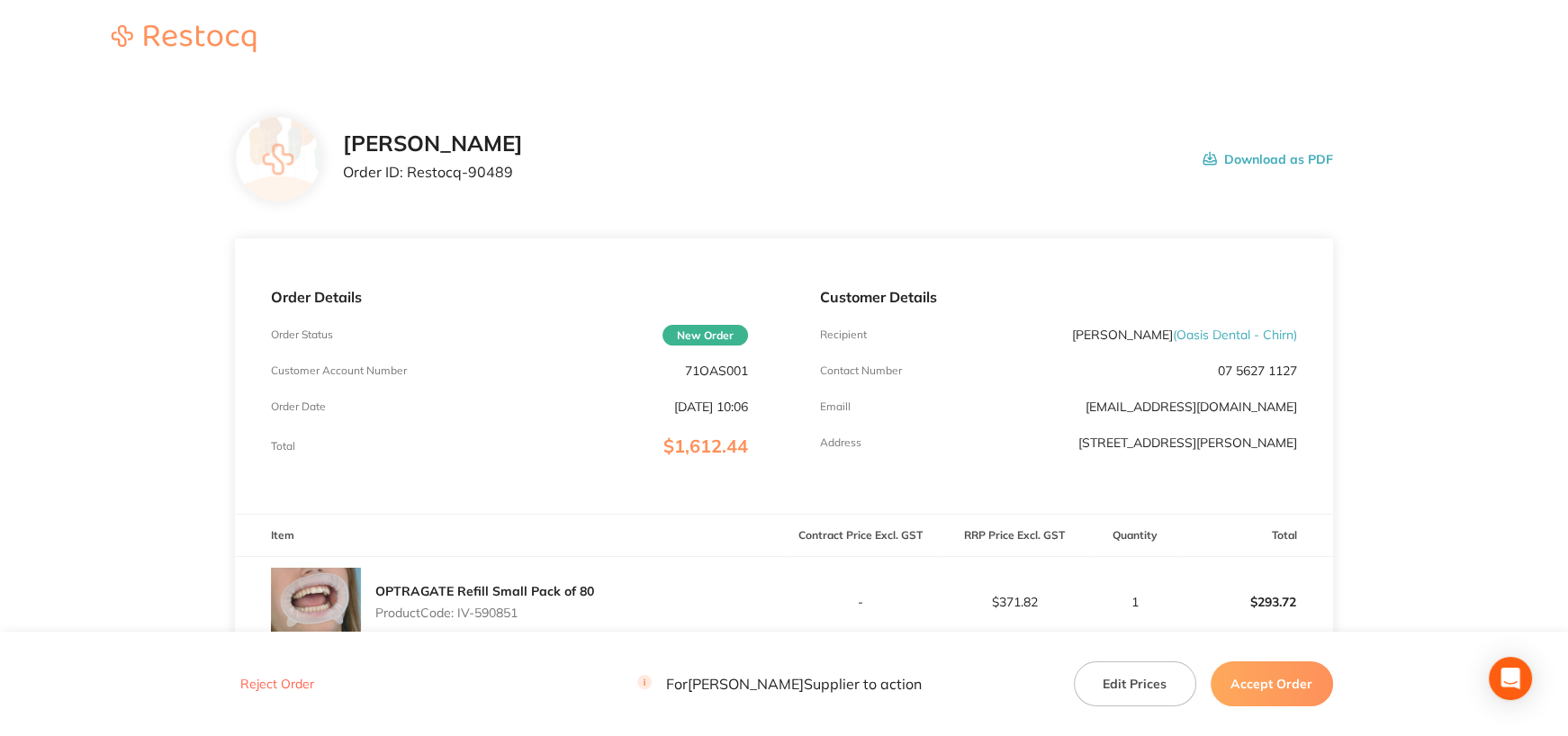
click at [1283, 692] on button "Accept Order" at bounding box center [1272, 684] width 123 height 45
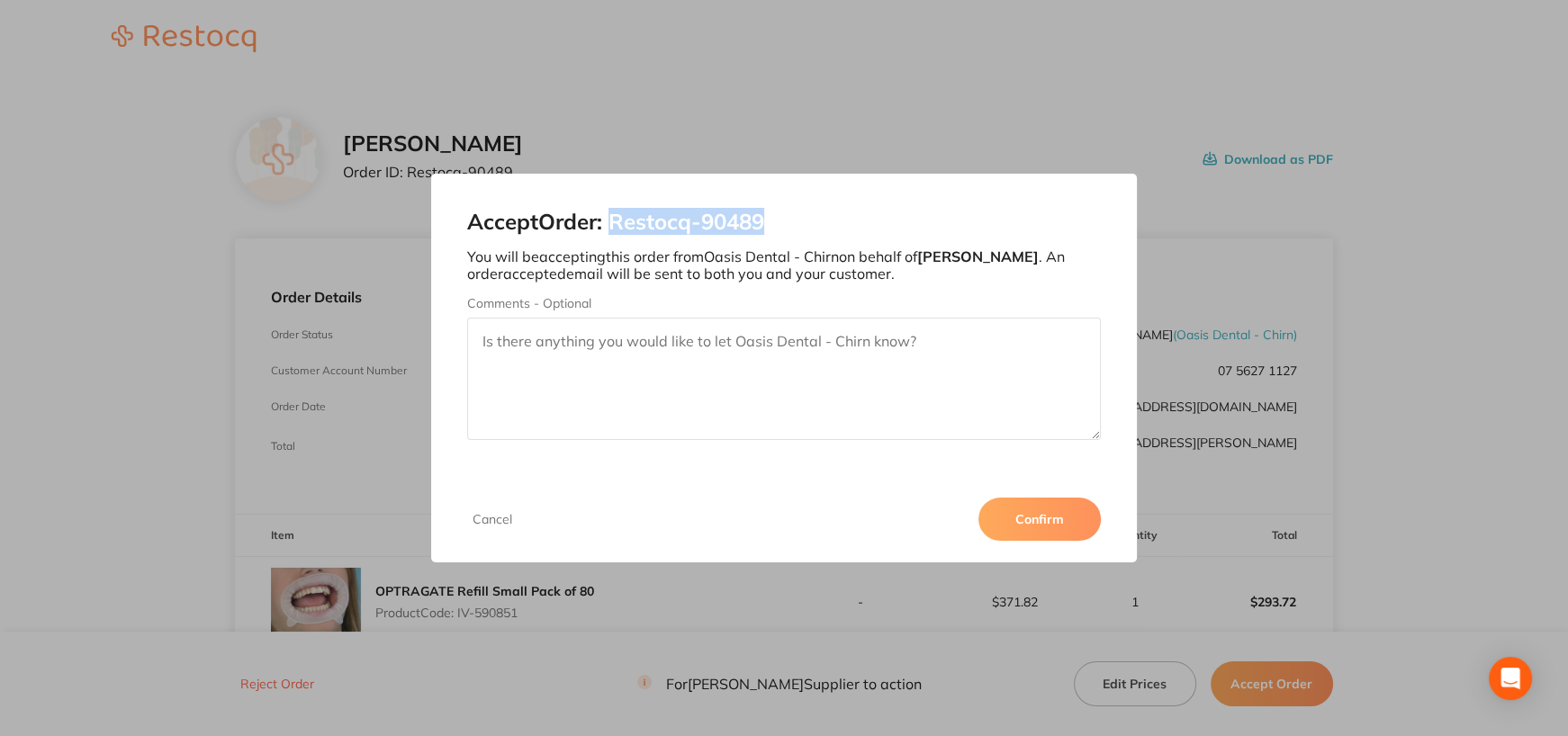
drag, startPoint x: 617, startPoint y: 218, endPoint x: 907, endPoint y: 213, distance: 290.0
click at [907, 213] on h2 "Accept Order: Restocq- 90489" at bounding box center [784, 222] width 634 height 25
click at [1019, 504] on button "Confirm" at bounding box center [1039, 519] width 123 height 43
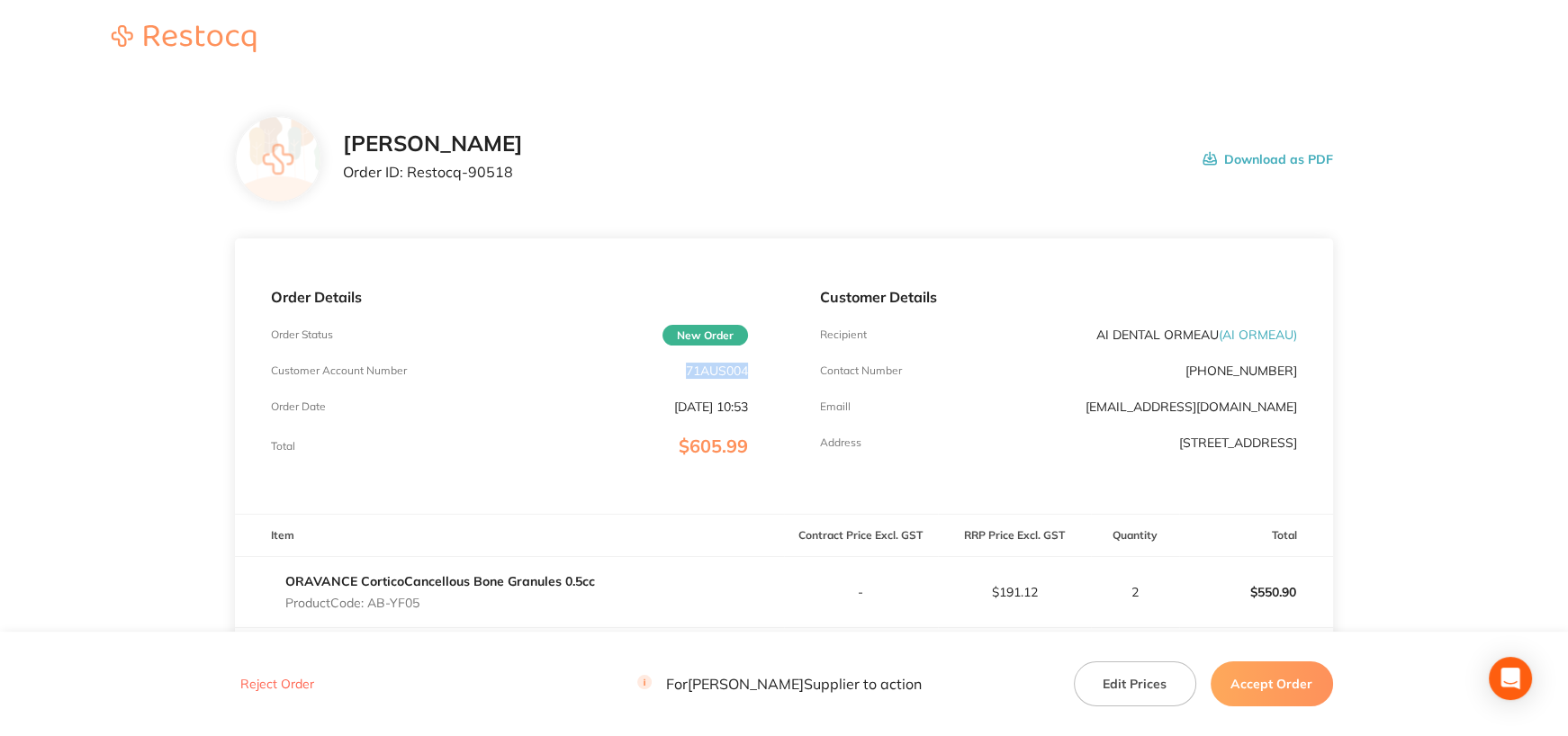
drag, startPoint x: 684, startPoint y: 371, endPoint x: 758, endPoint y: 370, distance: 74.0
click at [758, 370] on div "Order Details Order Status New Order Customer Account Number 71AUS004 Order Dat…" at bounding box center [509, 375] width 549 height 275
copy p "71AUS004"
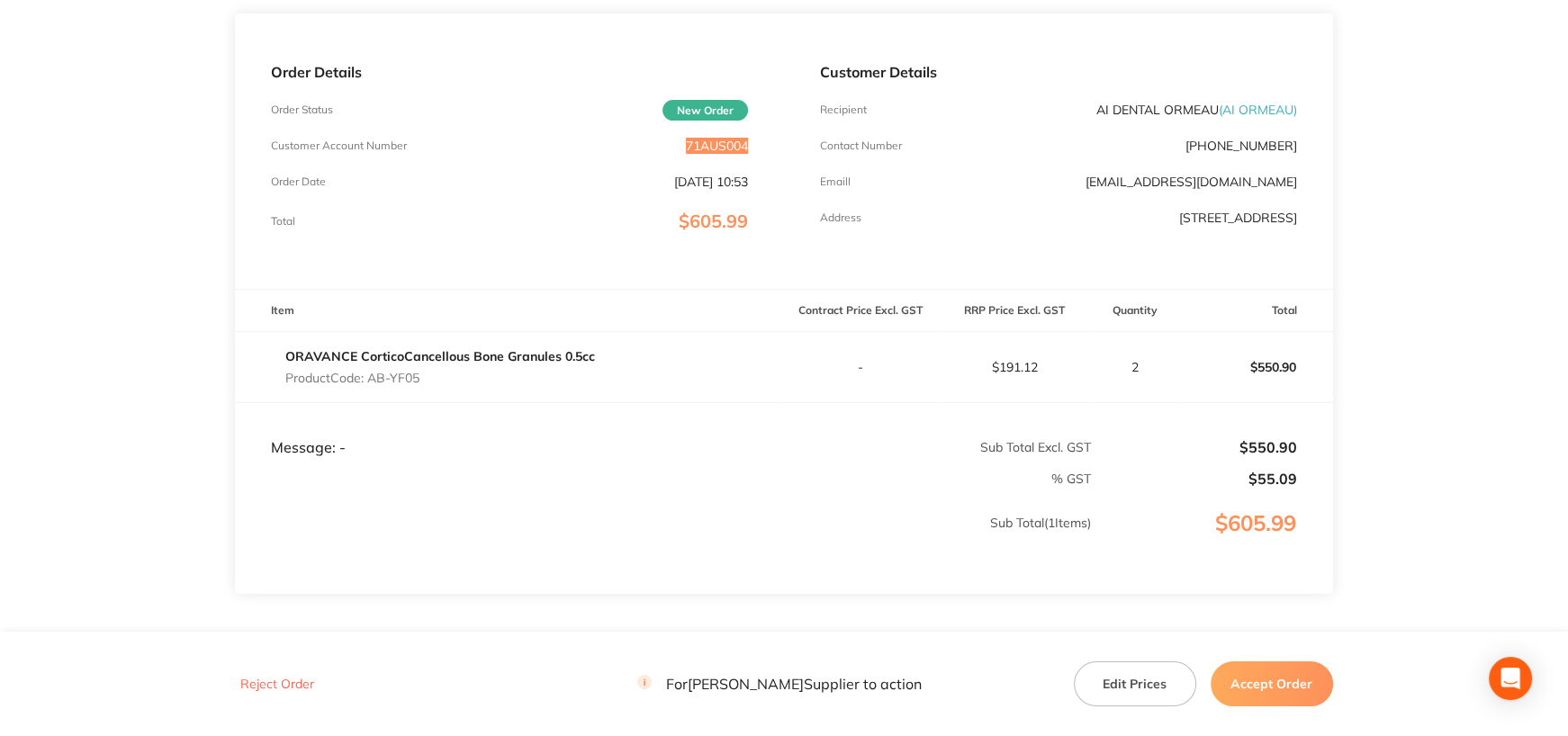
scroll to position [270, 0]
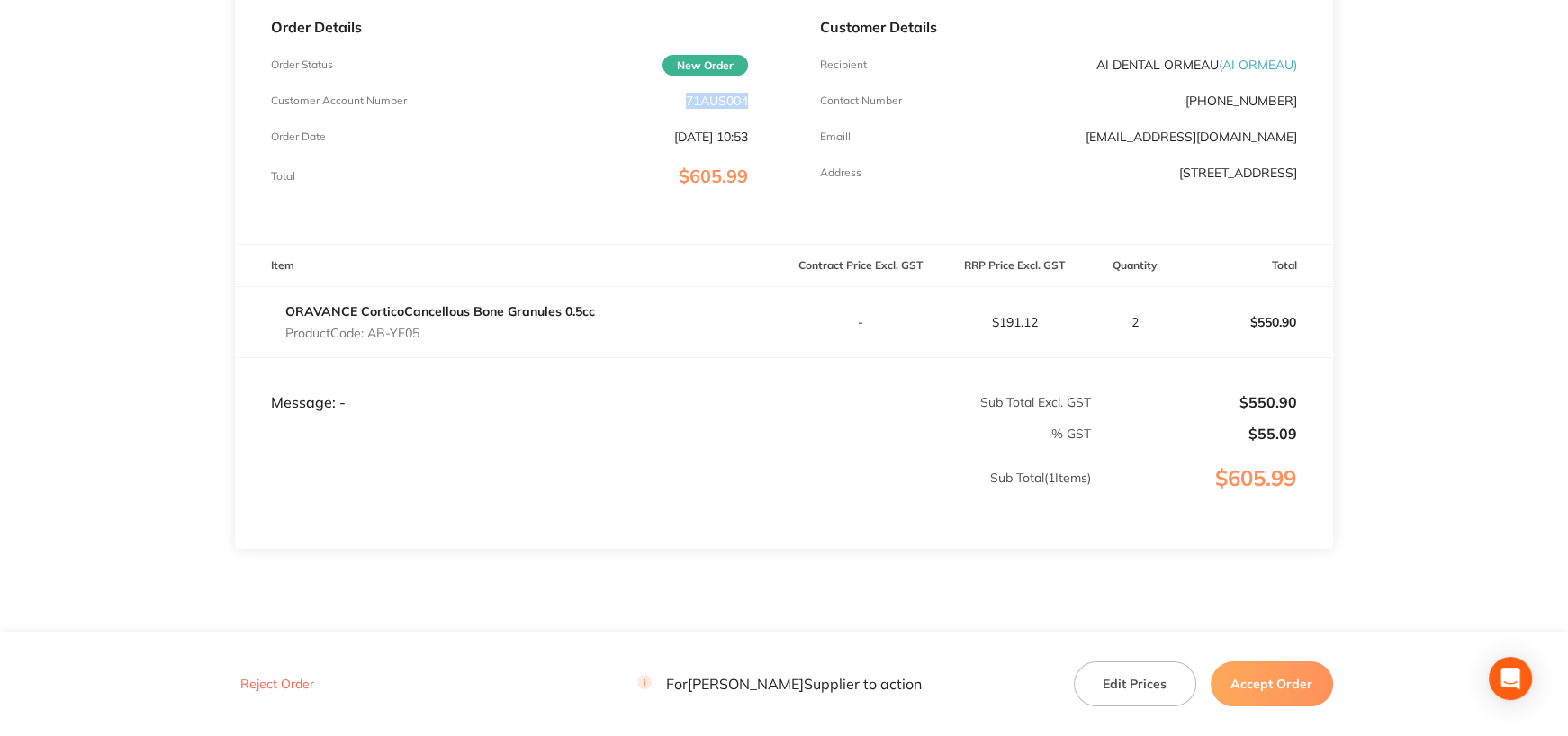
drag, startPoint x: 371, startPoint y: 337, endPoint x: 450, endPoint y: 330, distance: 79.3
click at [450, 330] on p "Product Code: AB-YF05" at bounding box center [440, 333] width 310 height 14
copy p "AB-YF05"
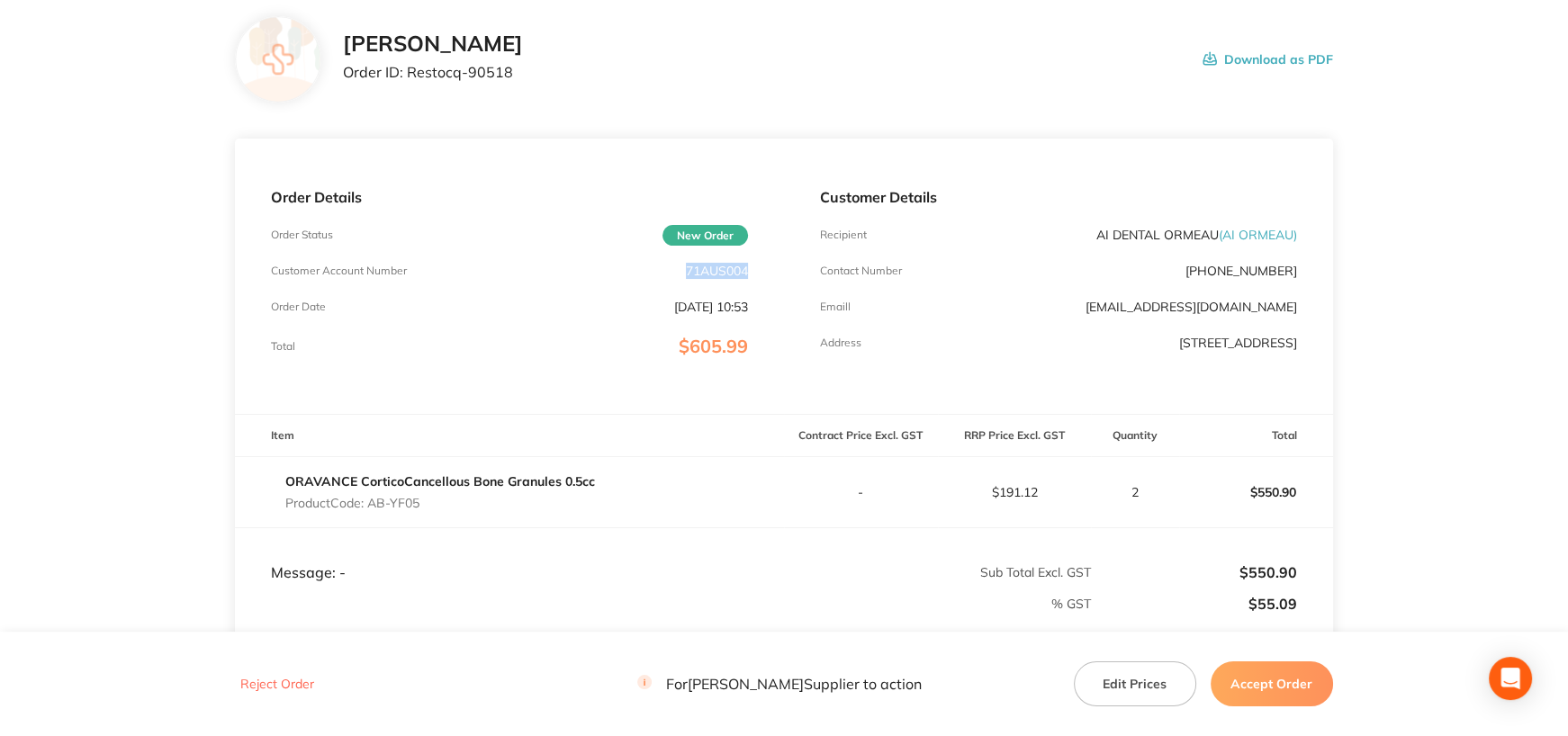
scroll to position [0, 0]
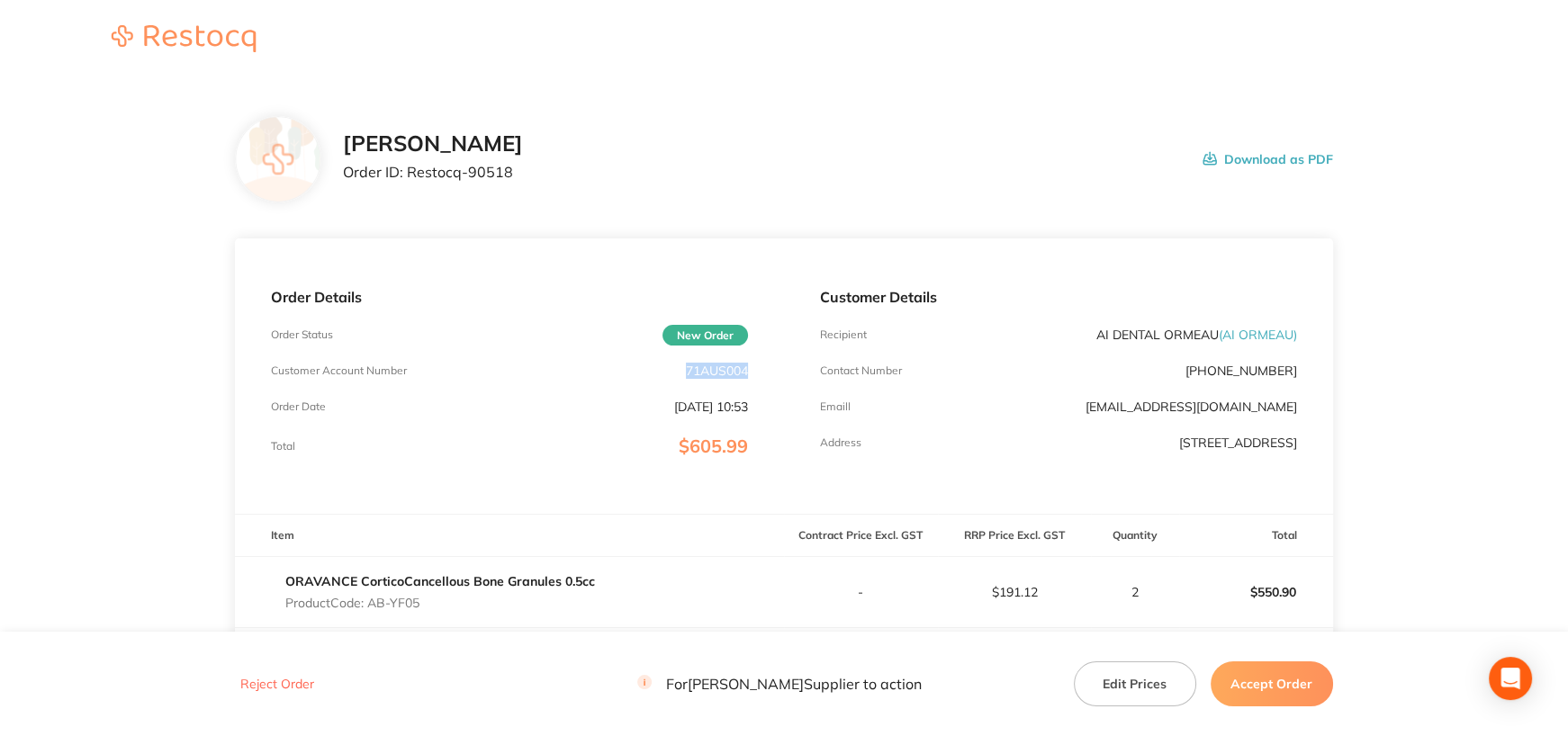
click at [1260, 681] on button "Accept Order" at bounding box center [1272, 684] width 123 height 45
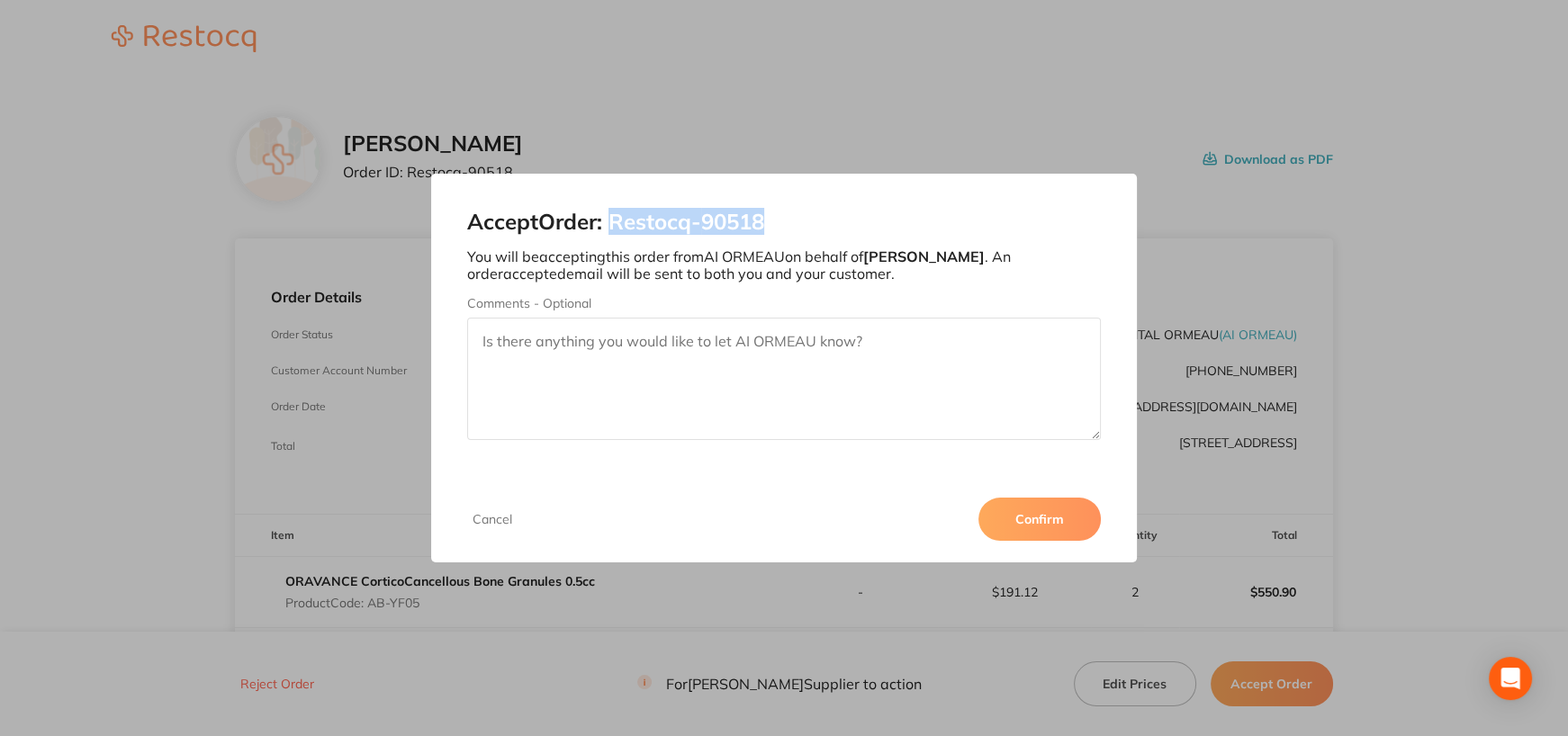
drag, startPoint x: 619, startPoint y: 225, endPoint x: 820, endPoint y: 220, distance: 201.1
click at [820, 220] on h2 "Accept Order: Restocq- 90518" at bounding box center [784, 222] width 634 height 25
copy h2 "Restocq- 90518"
drag, startPoint x: 732, startPoint y: 223, endPoint x: 753, endPoint y: 229, distance: 21.8
copy h2 "Restocq- 90518"
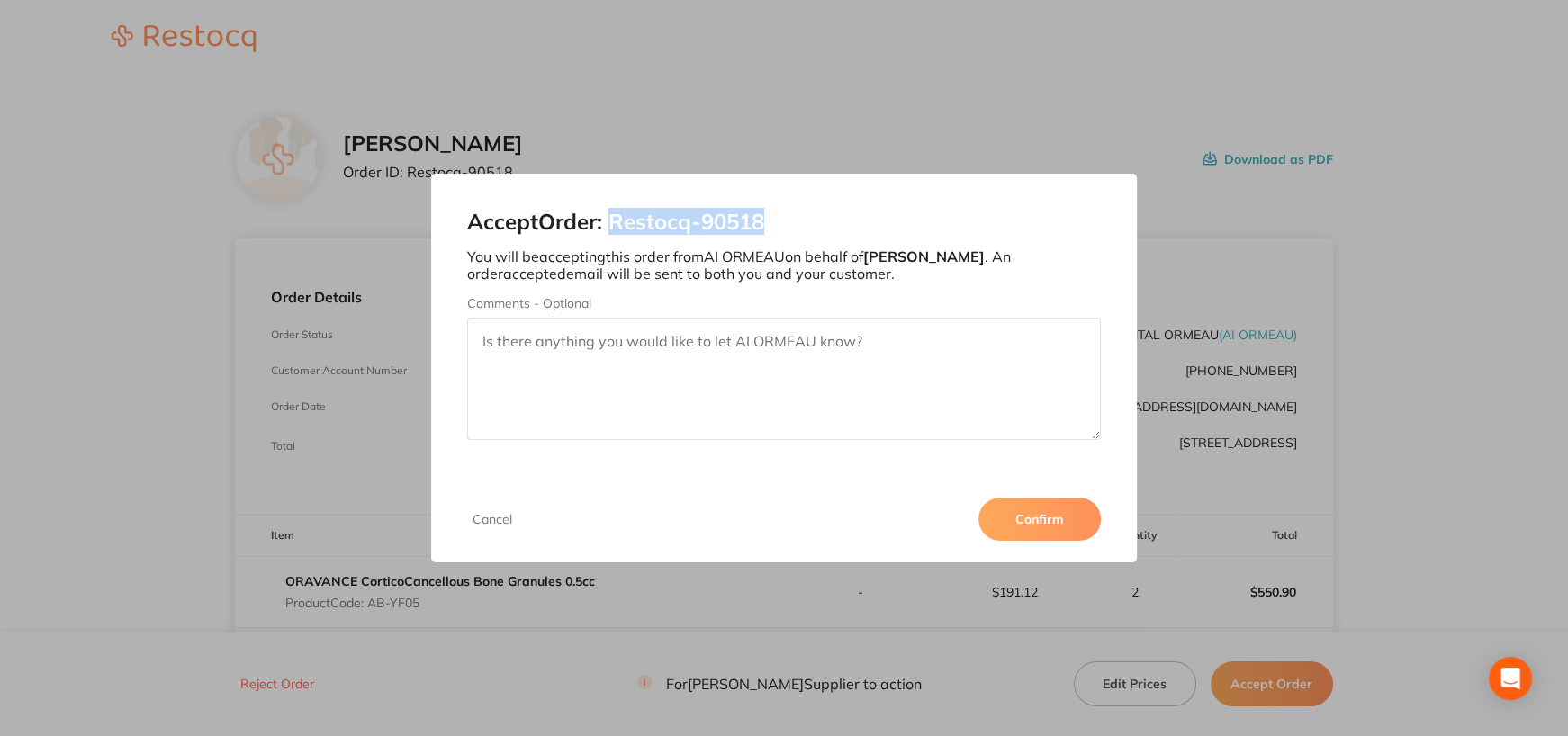
click at [1038, 524] on button "Confirm" at bounding box center [1039, 519] width 123 height 43
